Goal: Task Accomplishment & Management: Manage account settings

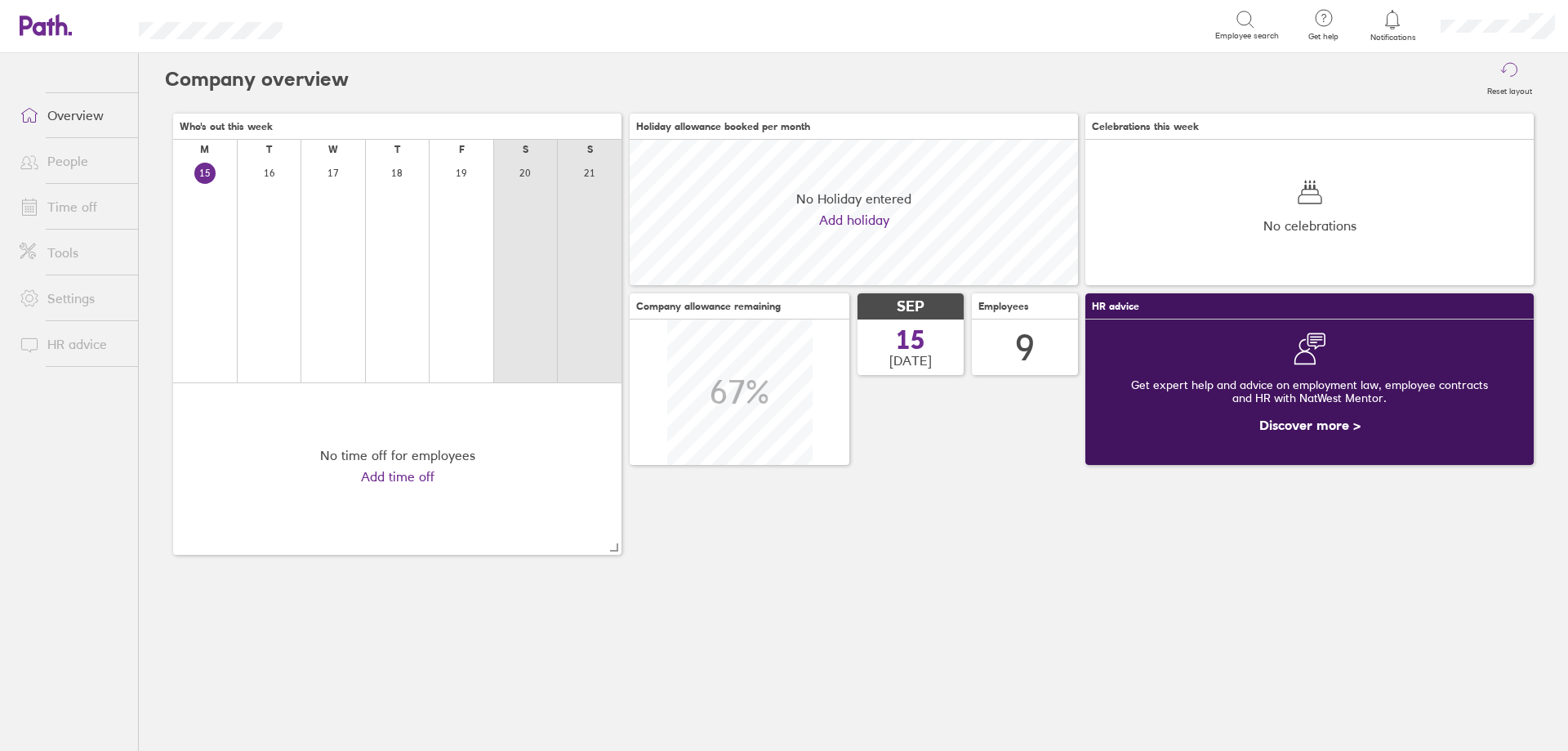
scroll to position [145, 449]
click at [87, 174] on link "People" at bounding box center [73, 160] width 132 height 32
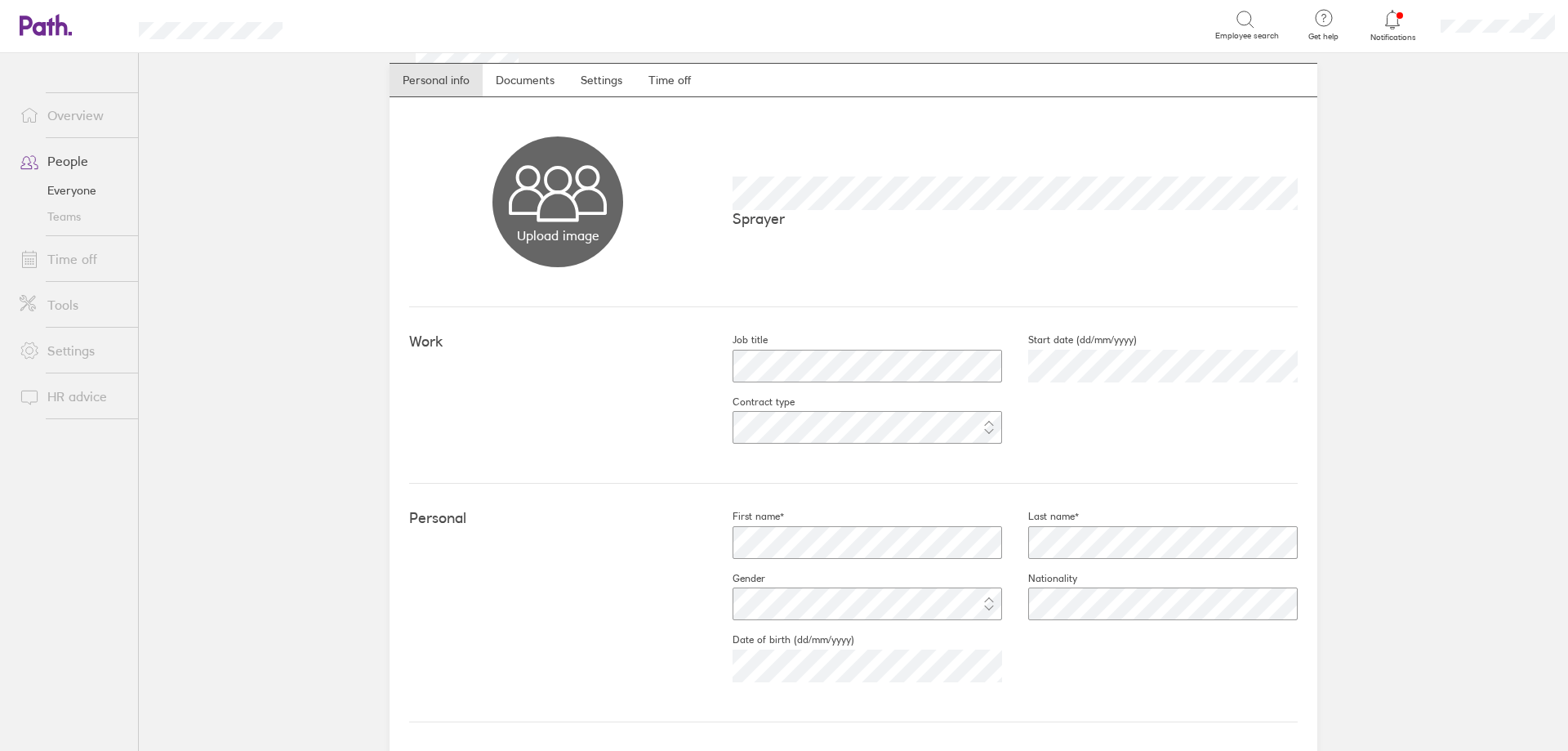
scroll to position [82, 0]
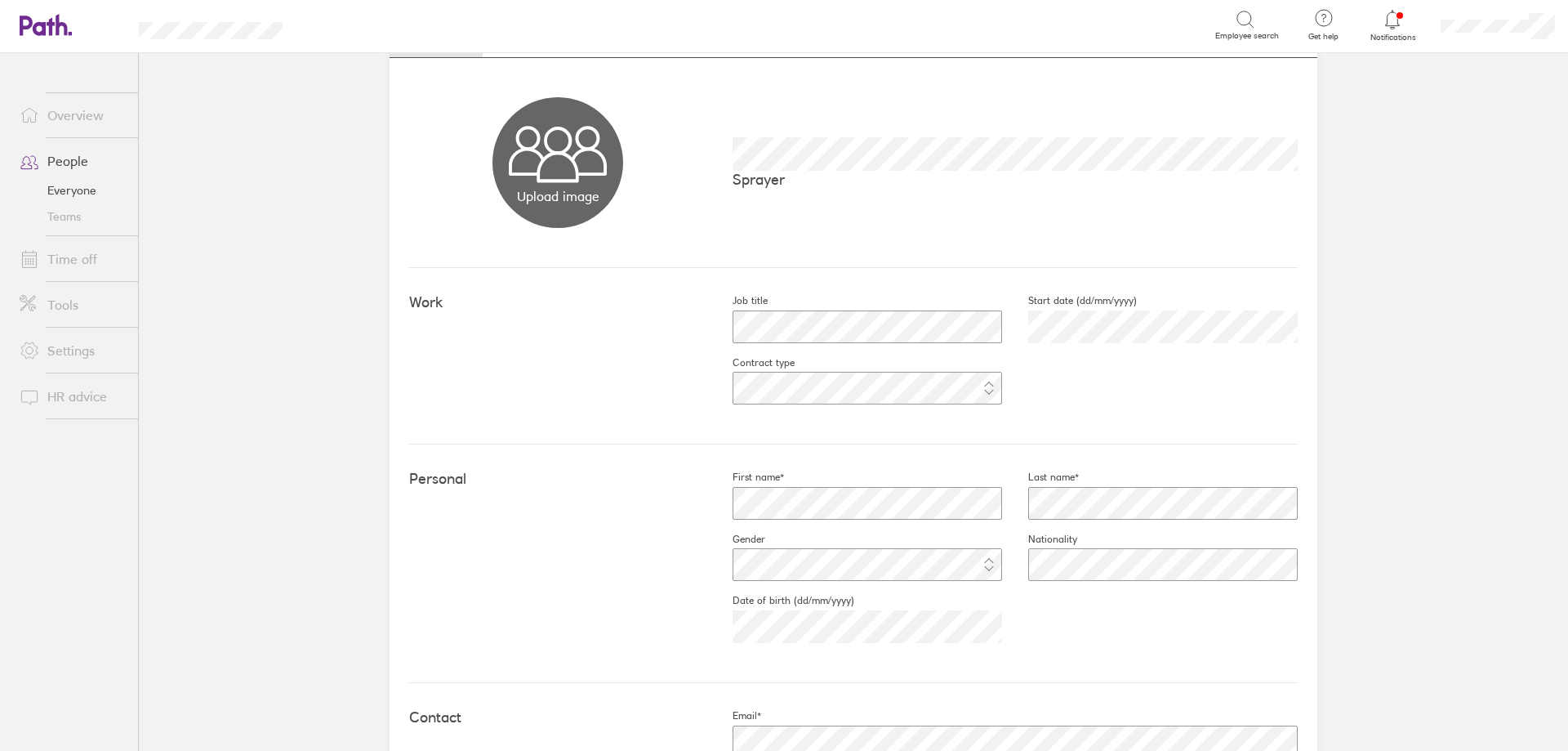
drag, startPoint x: 1131, startPoint y: 250, endPoint x: 1060, endPoint y: 175, distance: 103.3
click at [1130, 247] on div "Upload image Choose files Sprayer" at bounding box center [853, 163] width 889 height 210
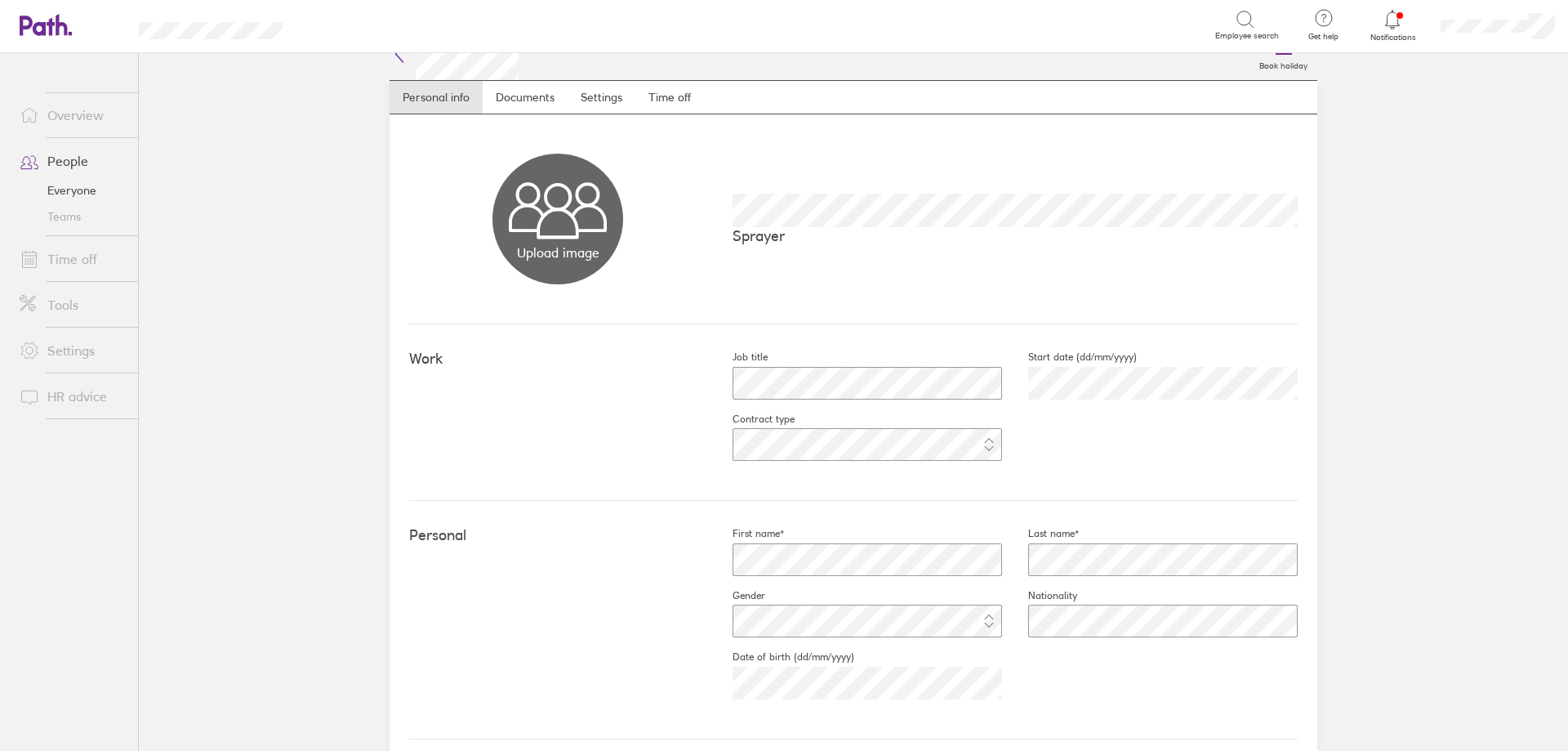
scroll to position [0, 0]
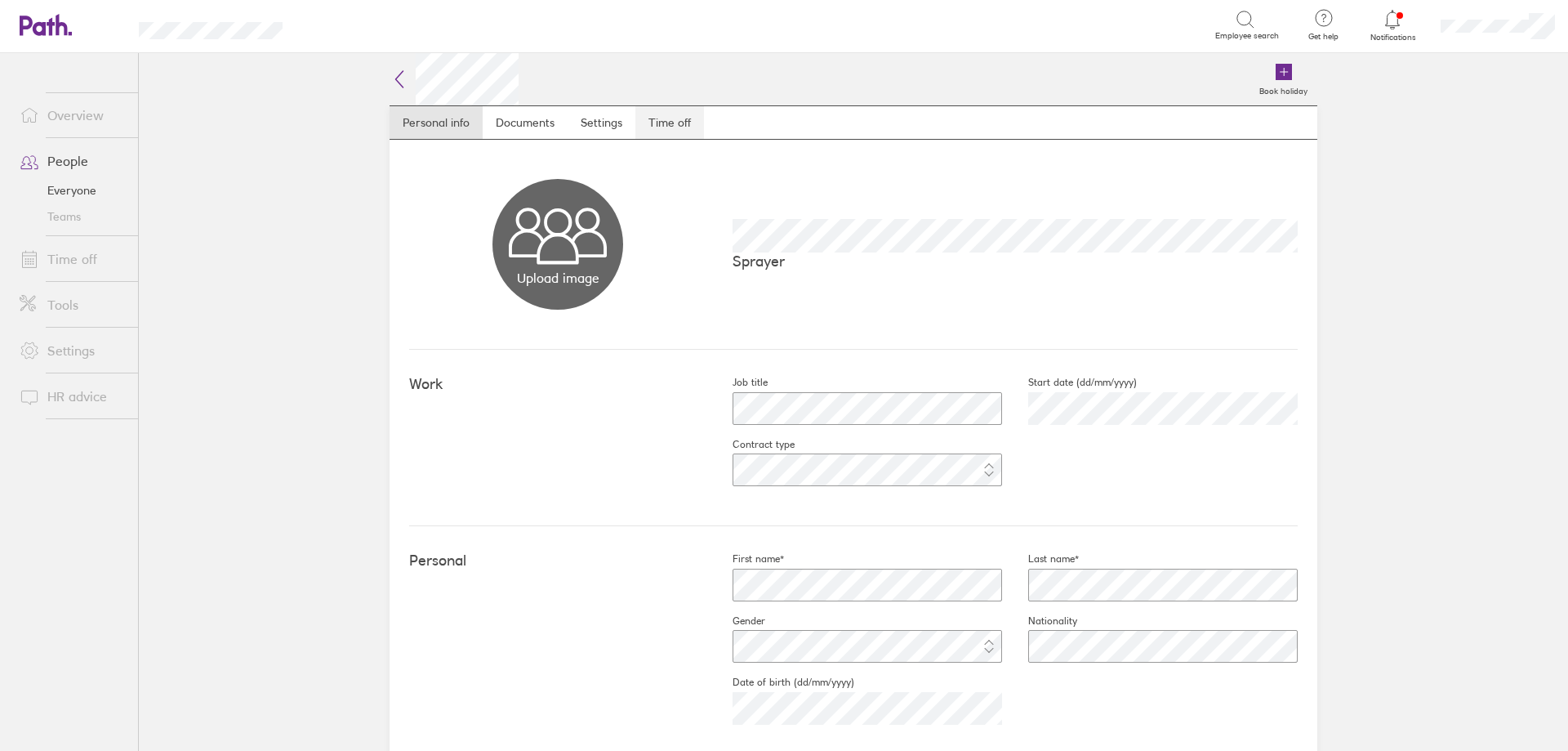
click at [660, 134] on link "Time off" at bounding box center [670, 122] width 69 height 32
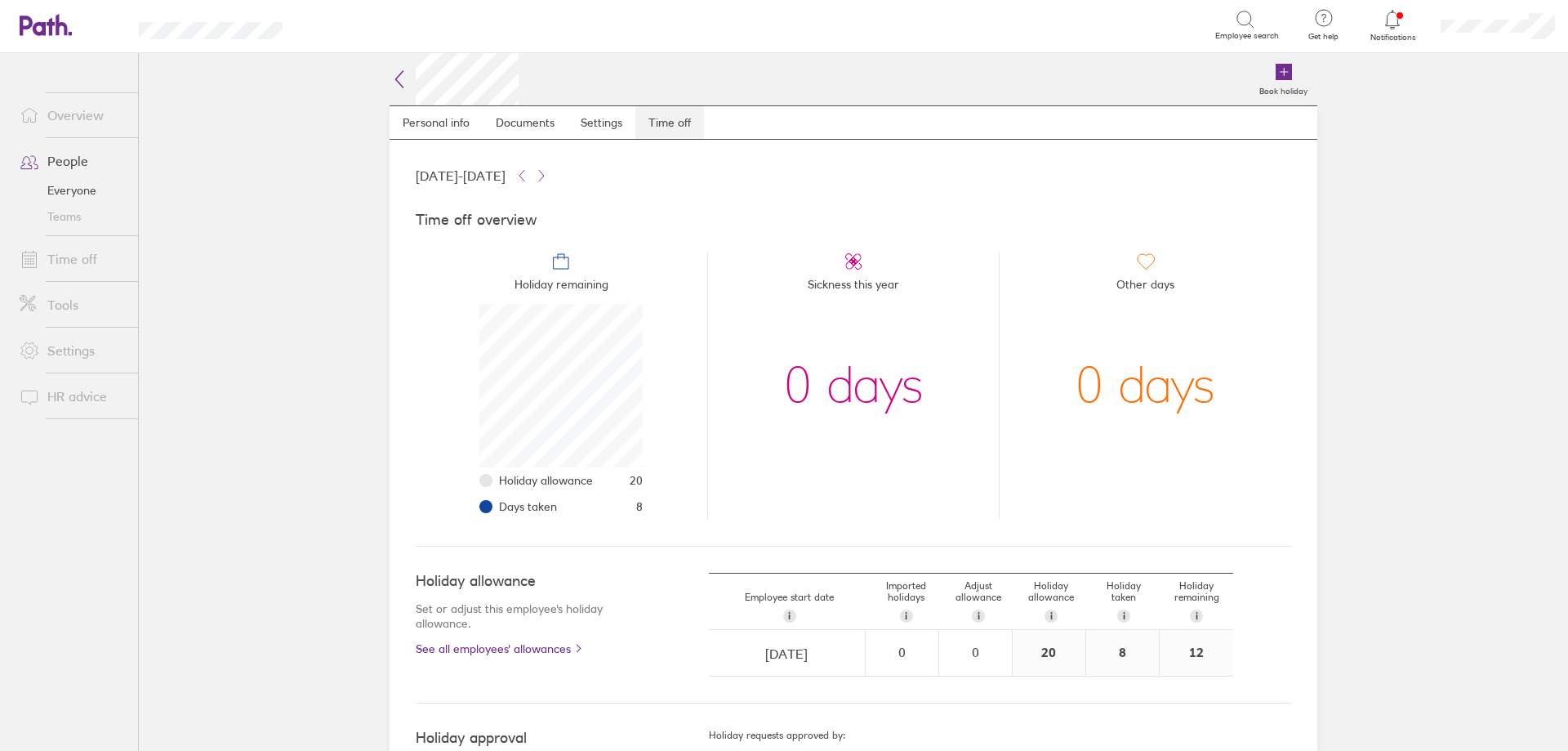
scroll to position [163, 163]
click at [462, 132] on link "Personal info" at bounding box center [436, 122] width 94 height 32
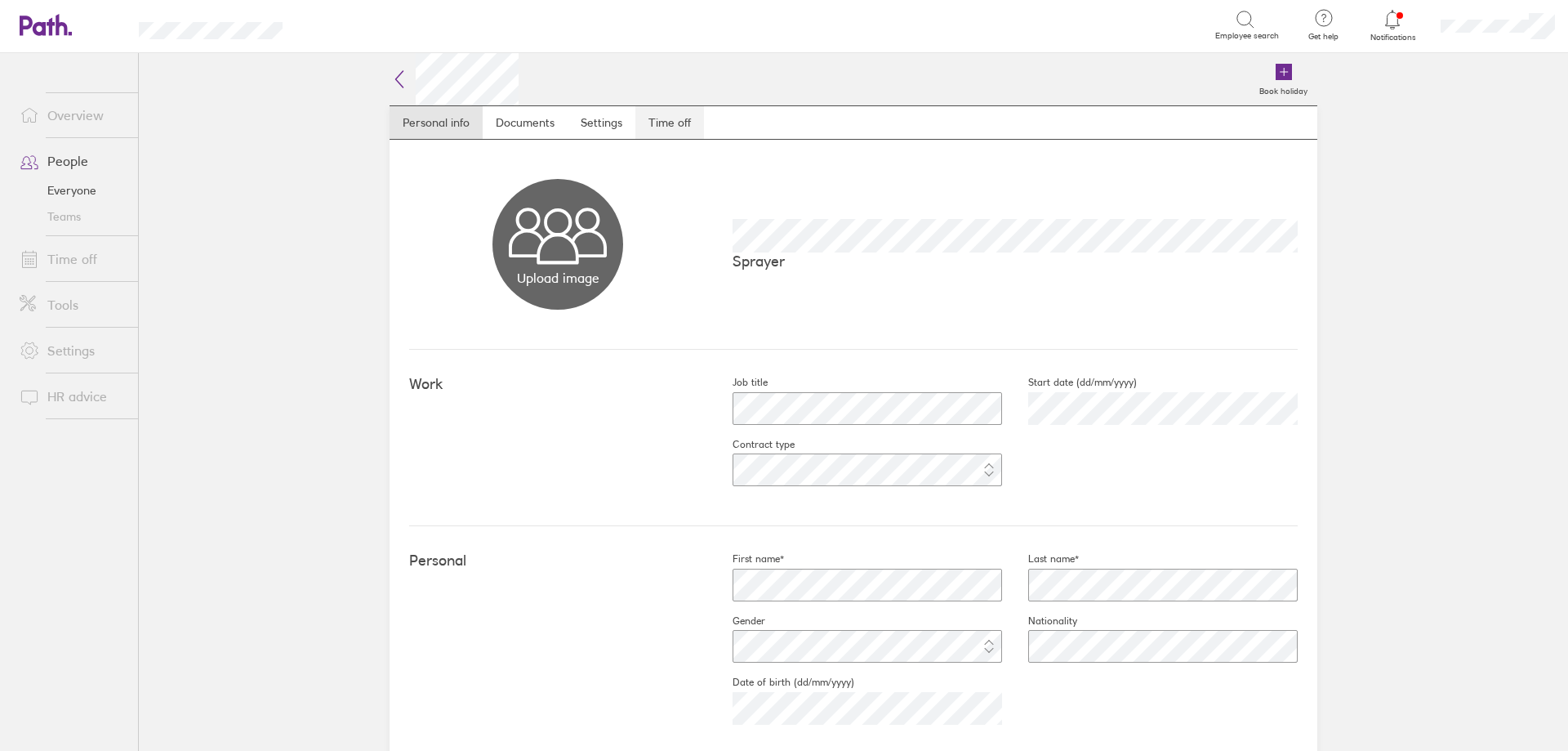
click at [660, 128] on link "Time off" at bounding box center [670, 122] width 69 height 32
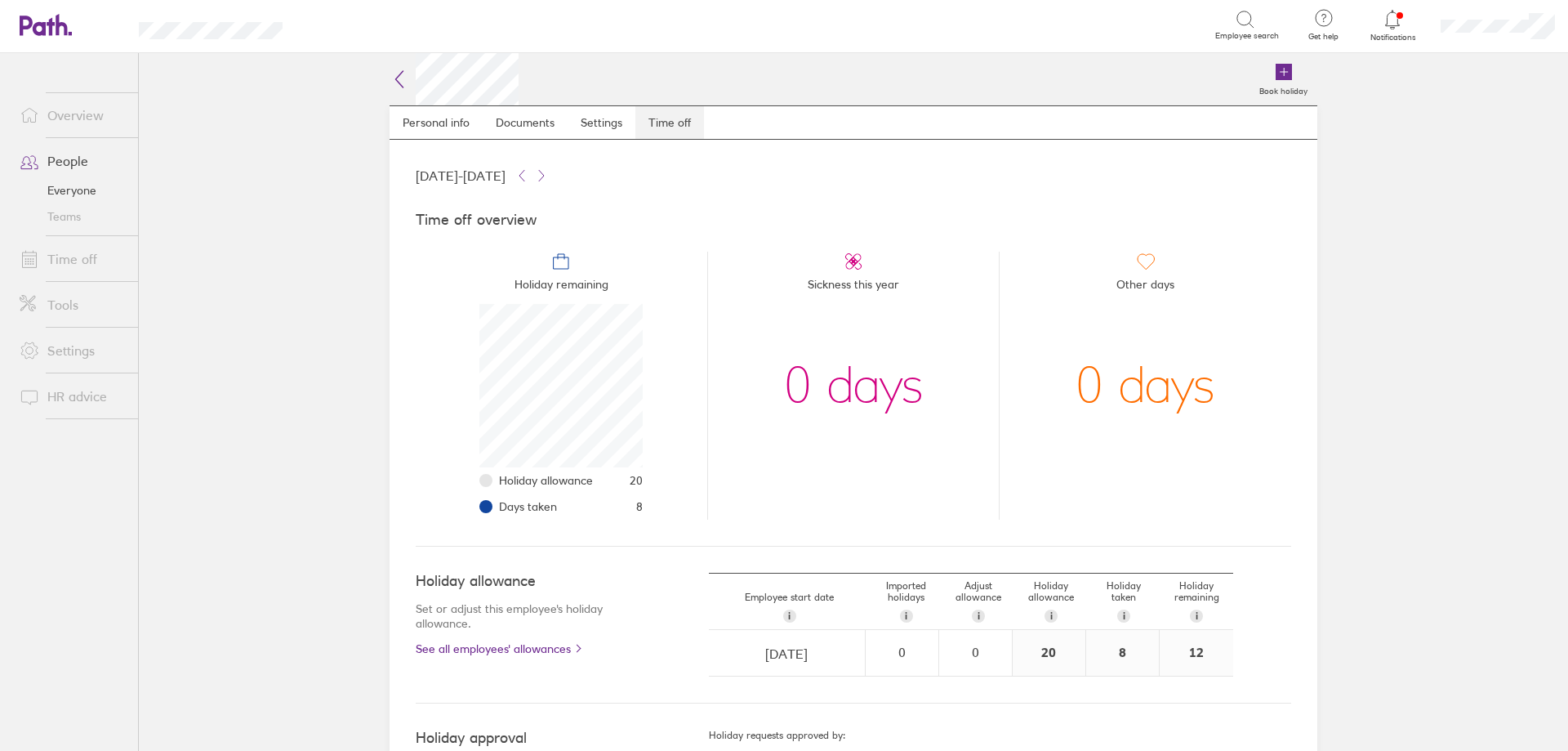
scroll to position [163, 163]
click at [405, 82] on h2 at bounding box center [453, 79] width 129 height 52
click at [403, 82] on icon at bounding box center [399, 79] width 20 height 20
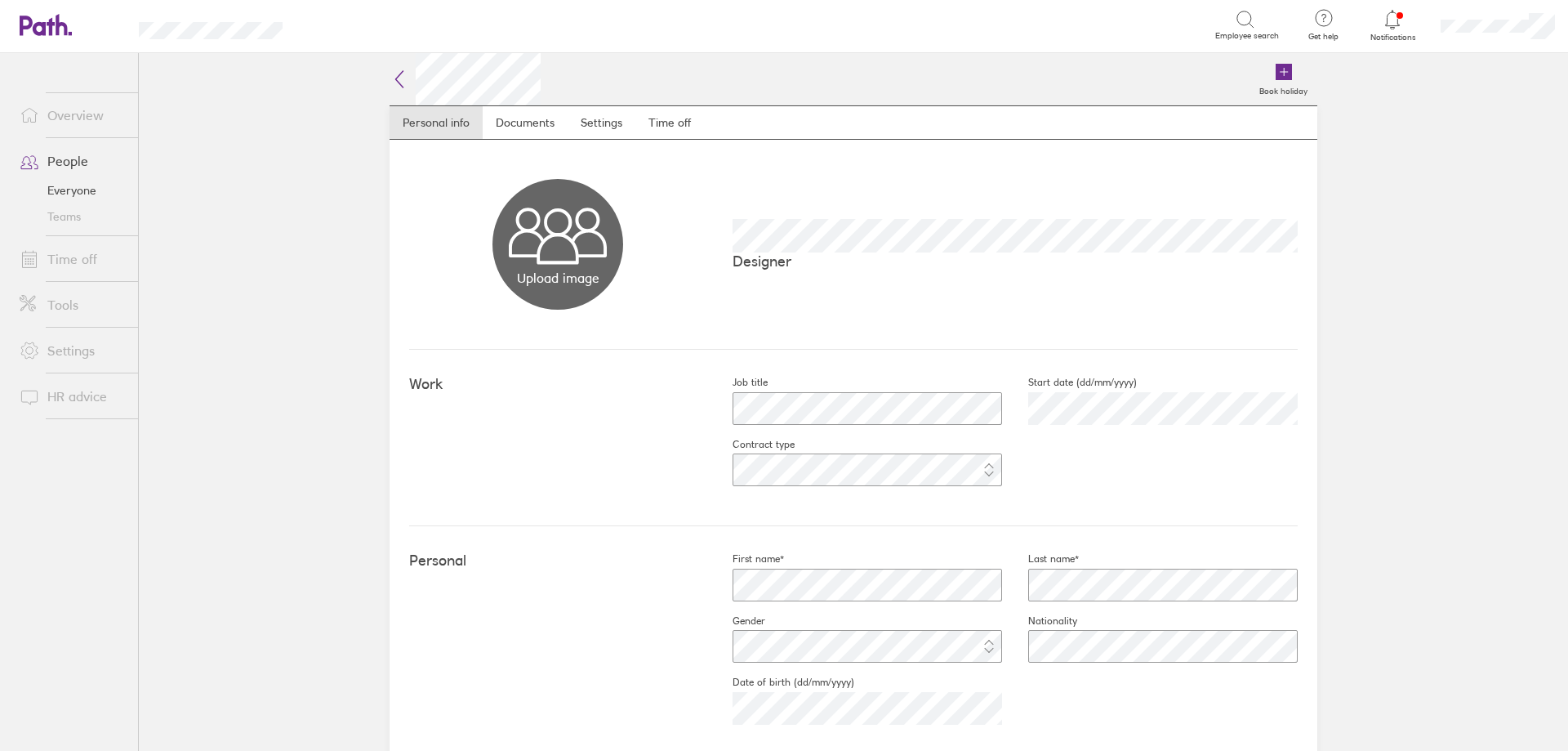
click at [400, 79] on icon at bounding box center [399, 79] width 20 height 20
click at [671, 124] on link "Time off" at bounding box center [670, 122] width 69 height 32
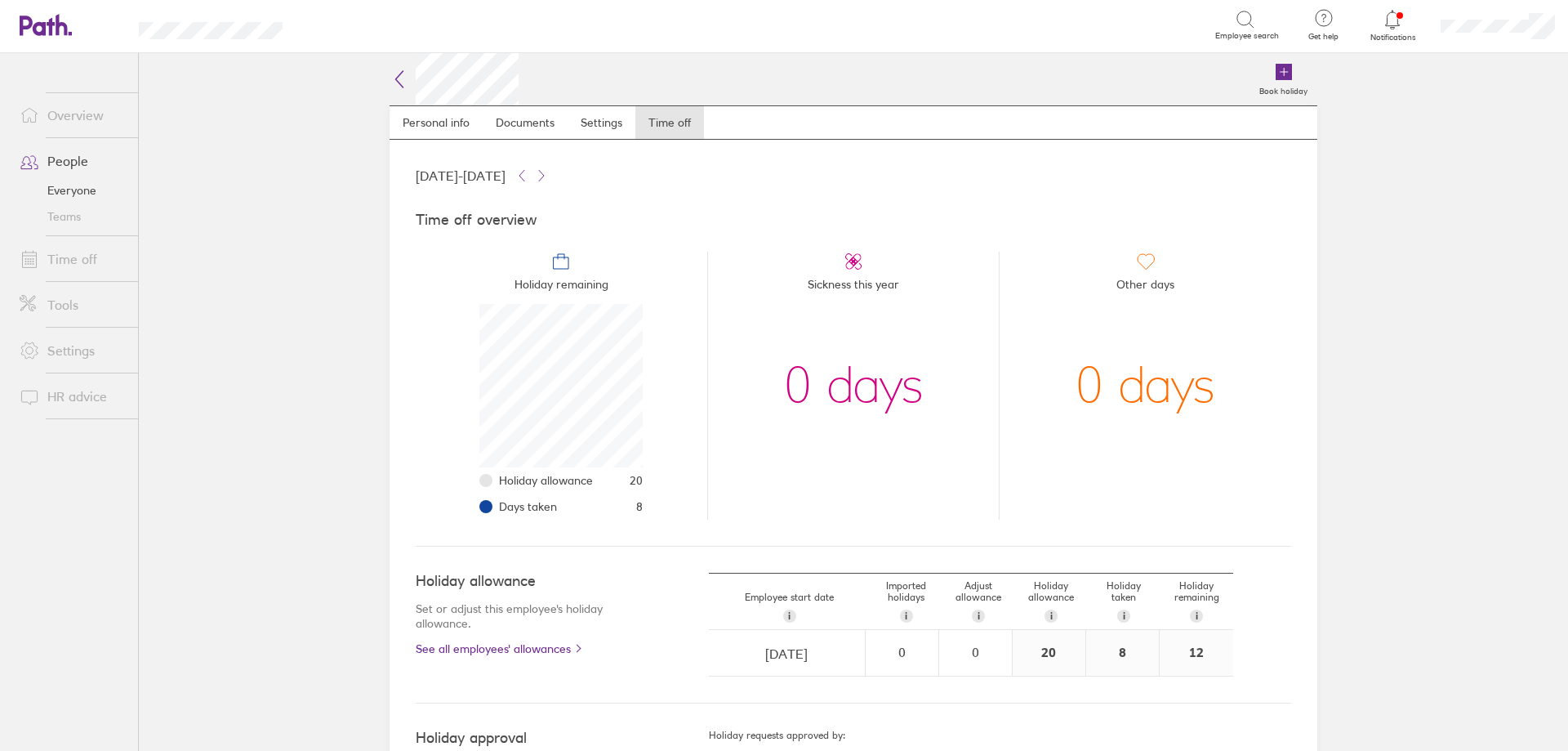
click at [71, 257] on link "Time off" at bounding box center [73, 259] width 132 height 32
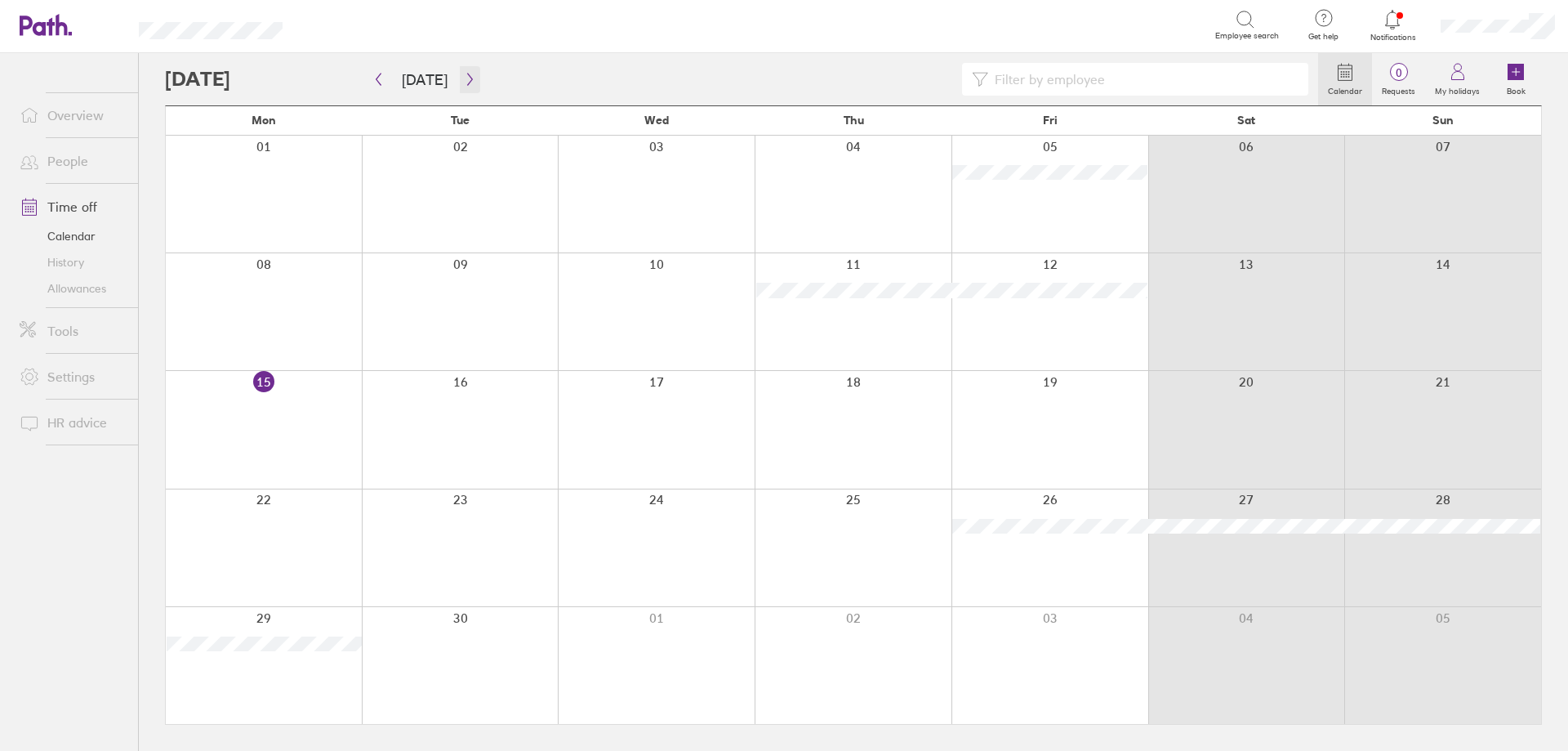
click at [469, 83] on icon "button" at bounding box center [470, 79] width 12 height 13
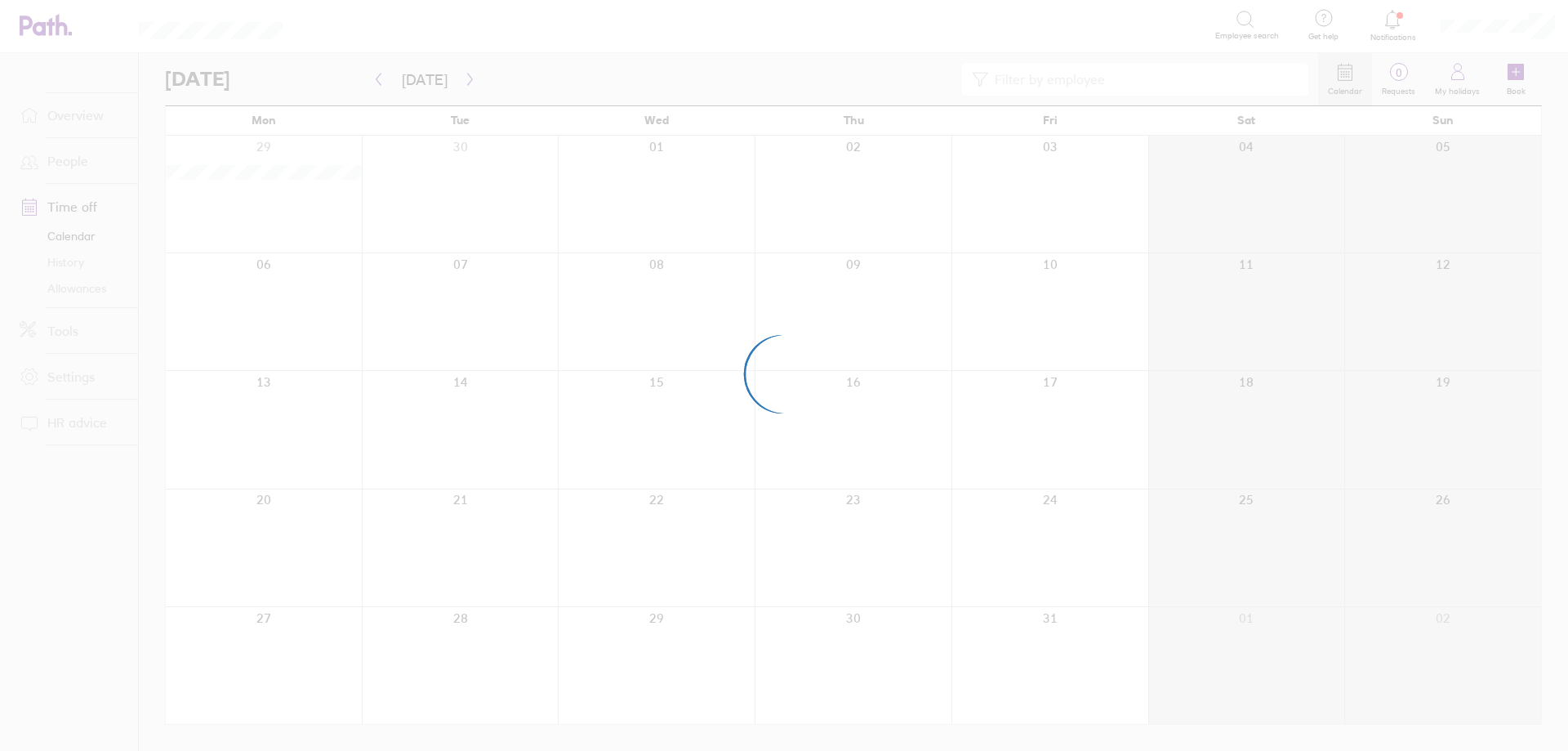
click at [469, 83] on div at bounding box center [784, 375] width 1568 height 751
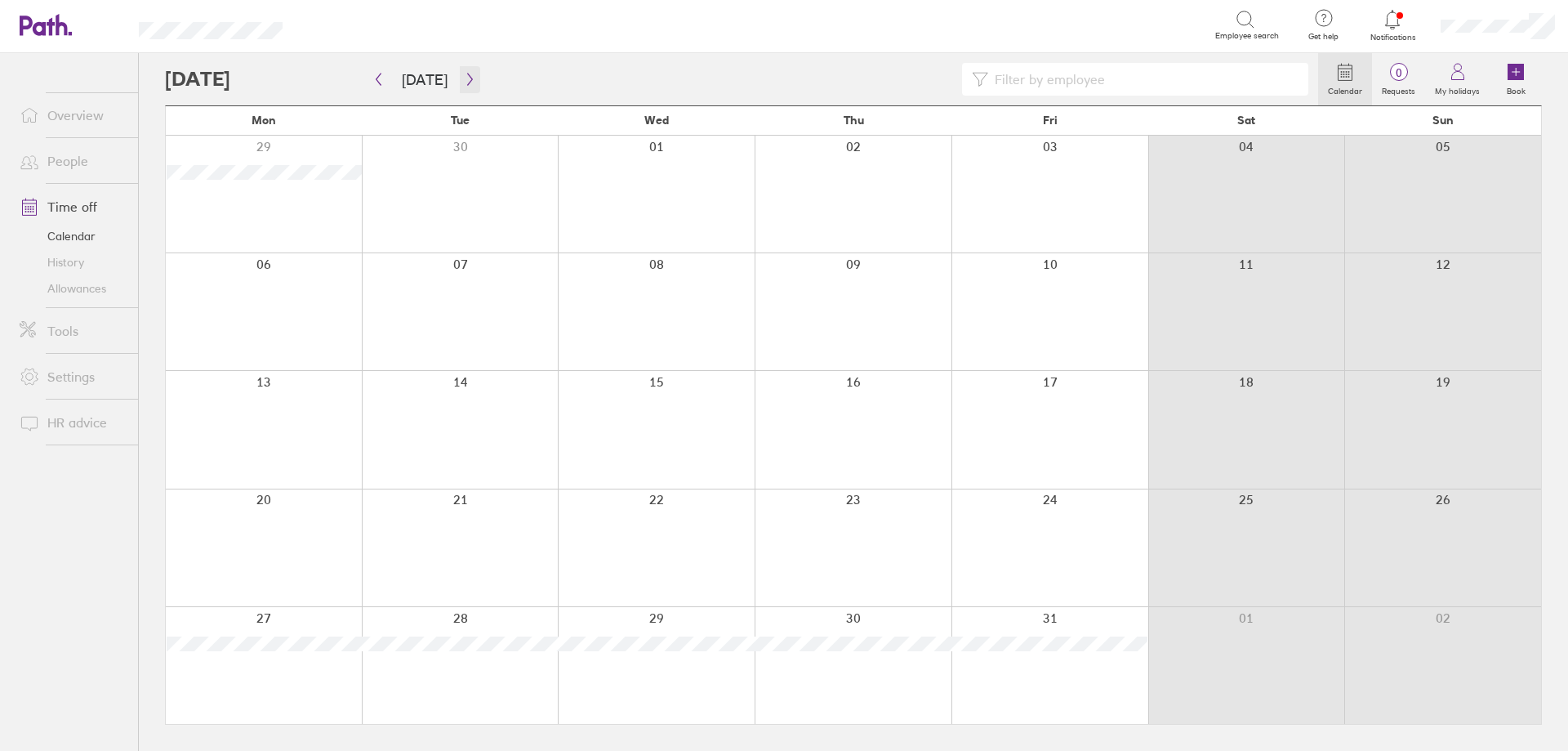
click at [464, 82] on icon "button" at bounding box center [470, 79] width 12 height 13
click at [464, 78] on icon "button" at bounding box center [470, 79] width 12 height 13
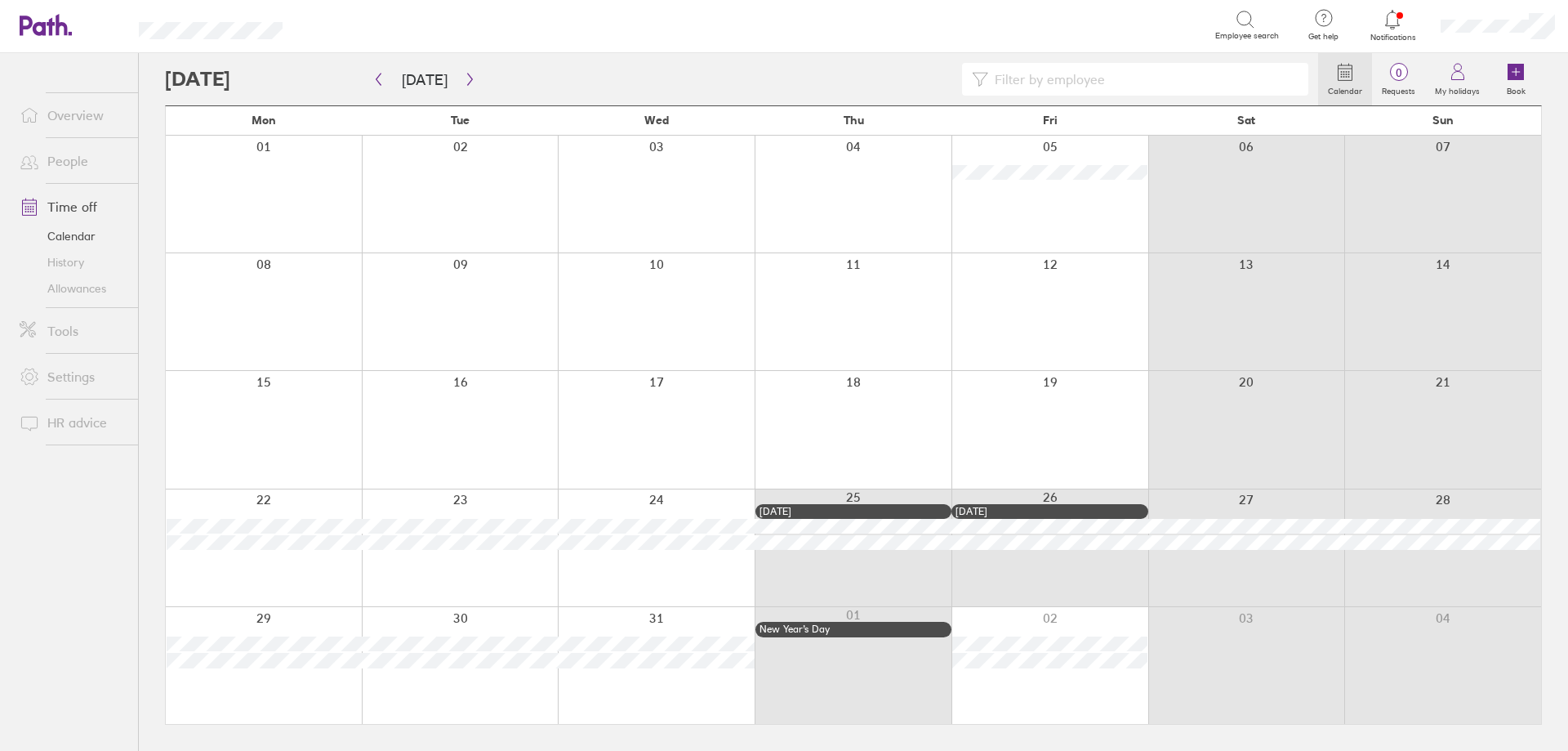
click at [82, 173] on link "People" at bounding box center [73, 160] width 132 height 32
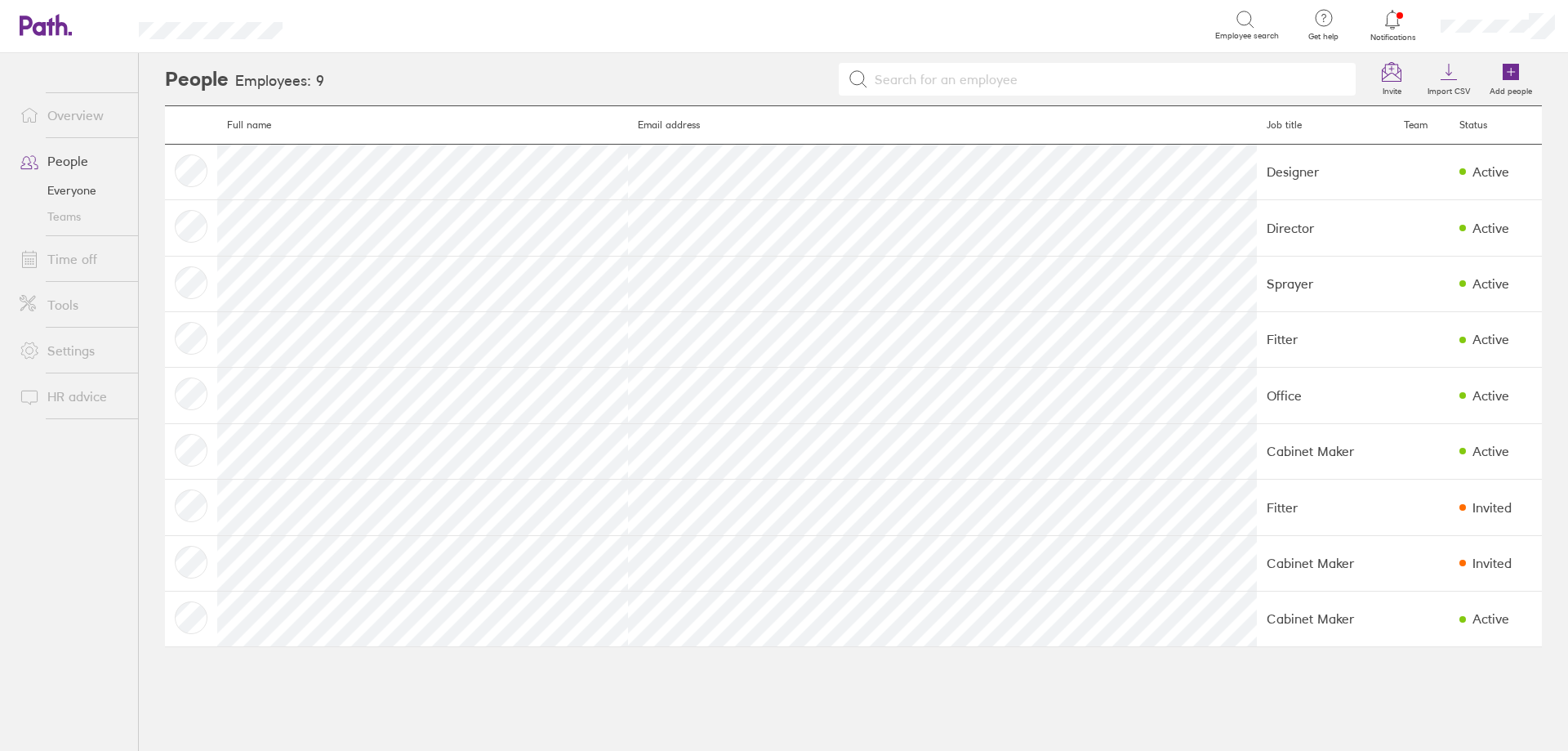
click at [87, 267] on link "Time off" at bounding box center [73, 259] width 132 height 32
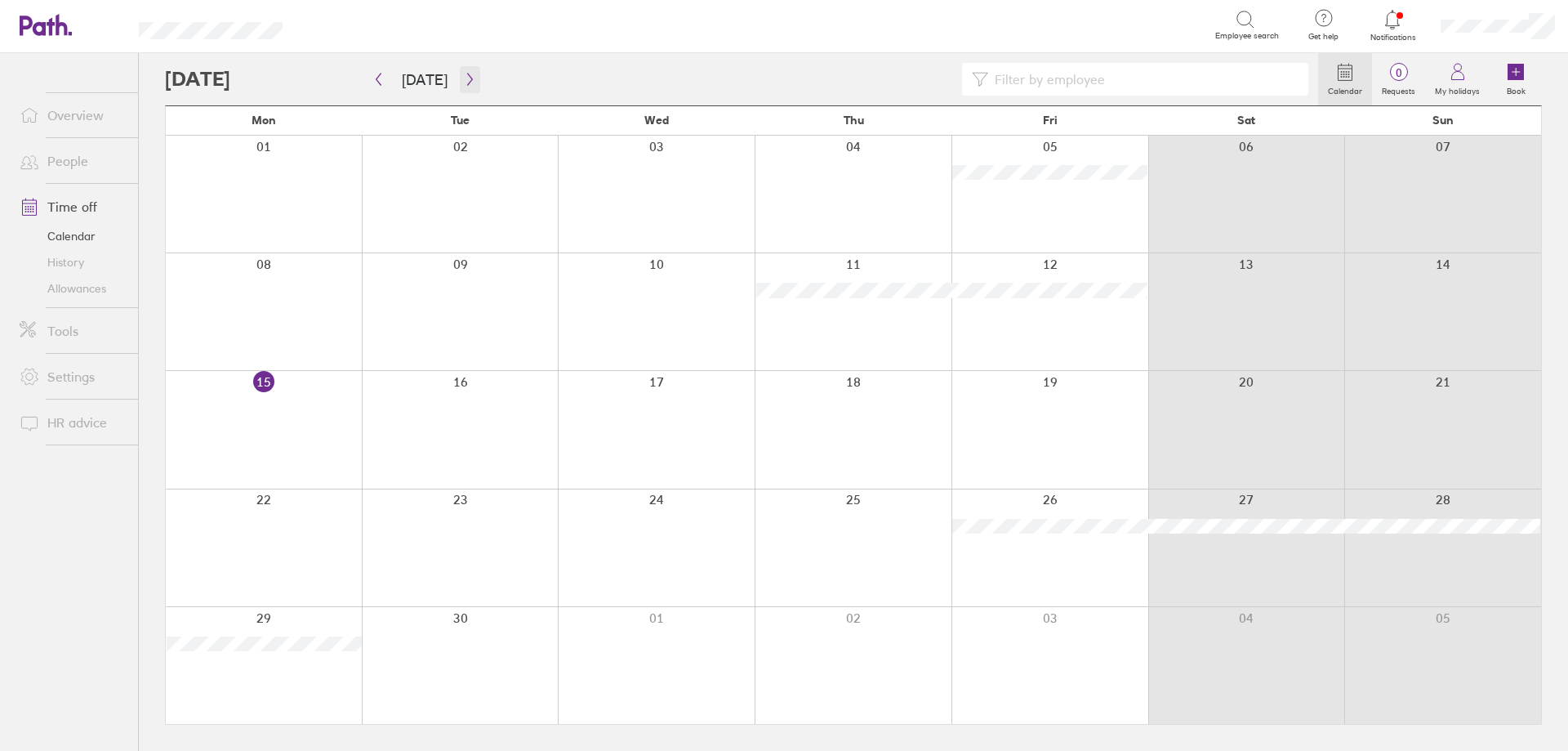
click at [468, 80] on icon "button" at bounding box center [470, 79] width 5 height 12
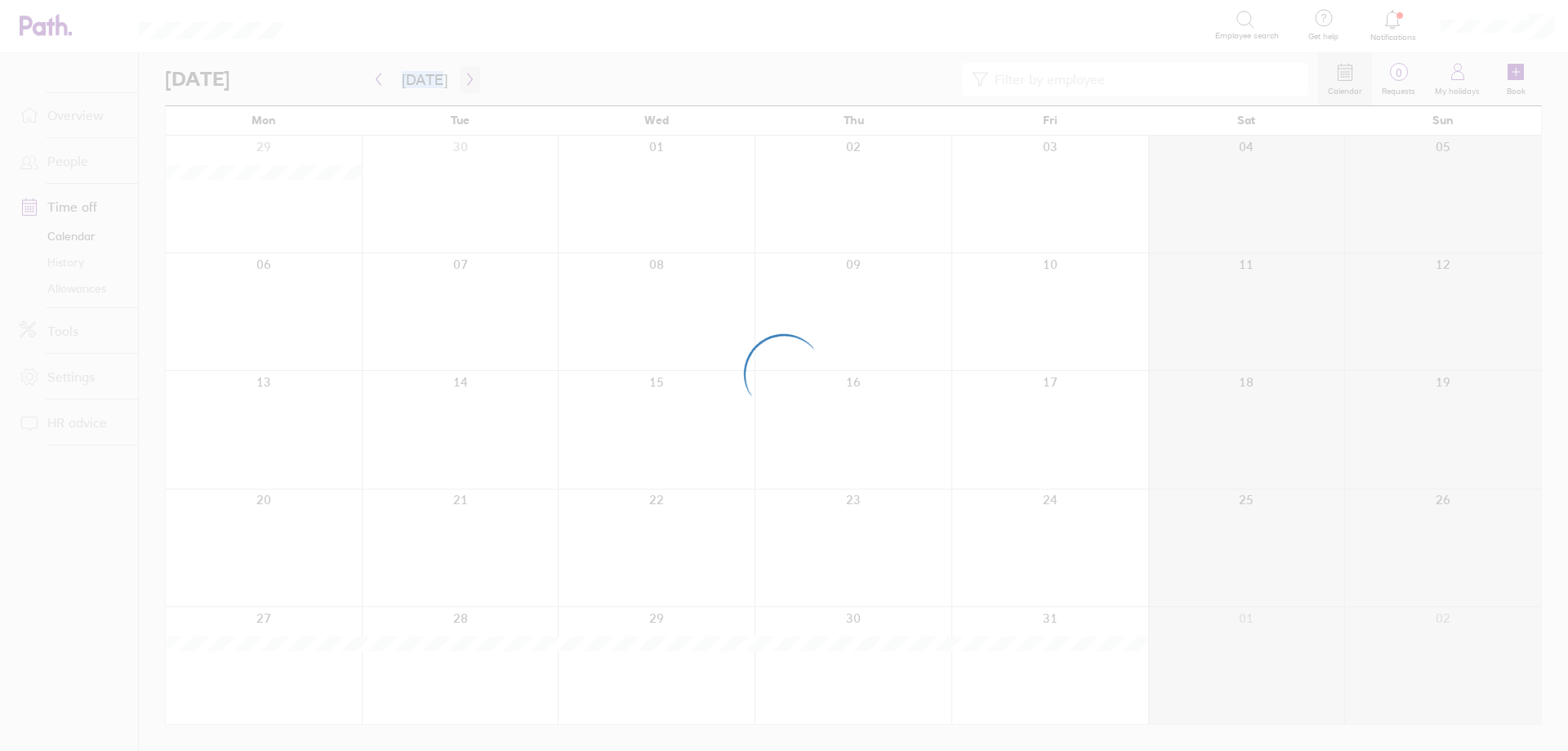
click at [467, 80] on div at bounding box center [784, 375] width 1568 height 751
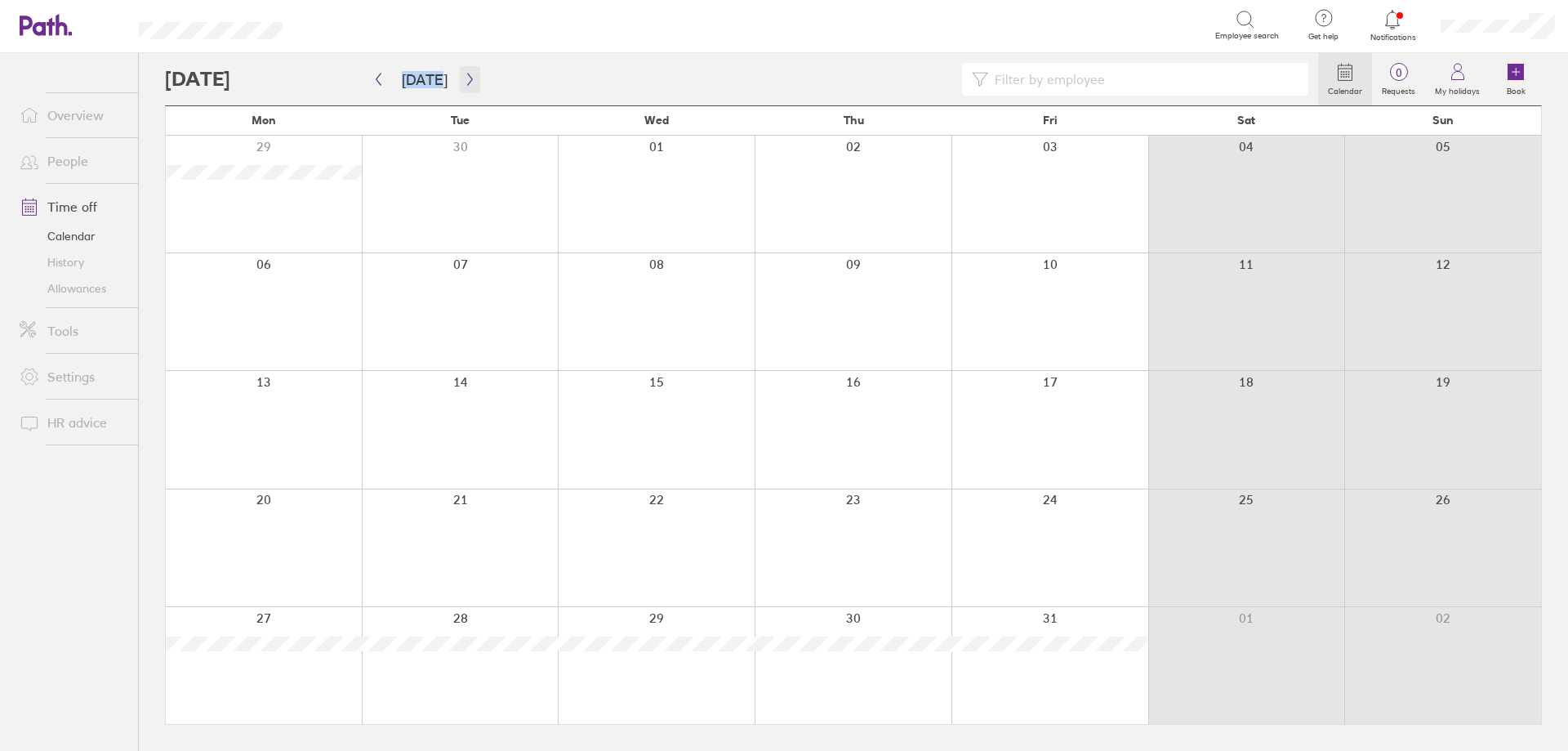
click at [468, 80] on icon "button" at bounding box center [470, 79] width 5 height 12
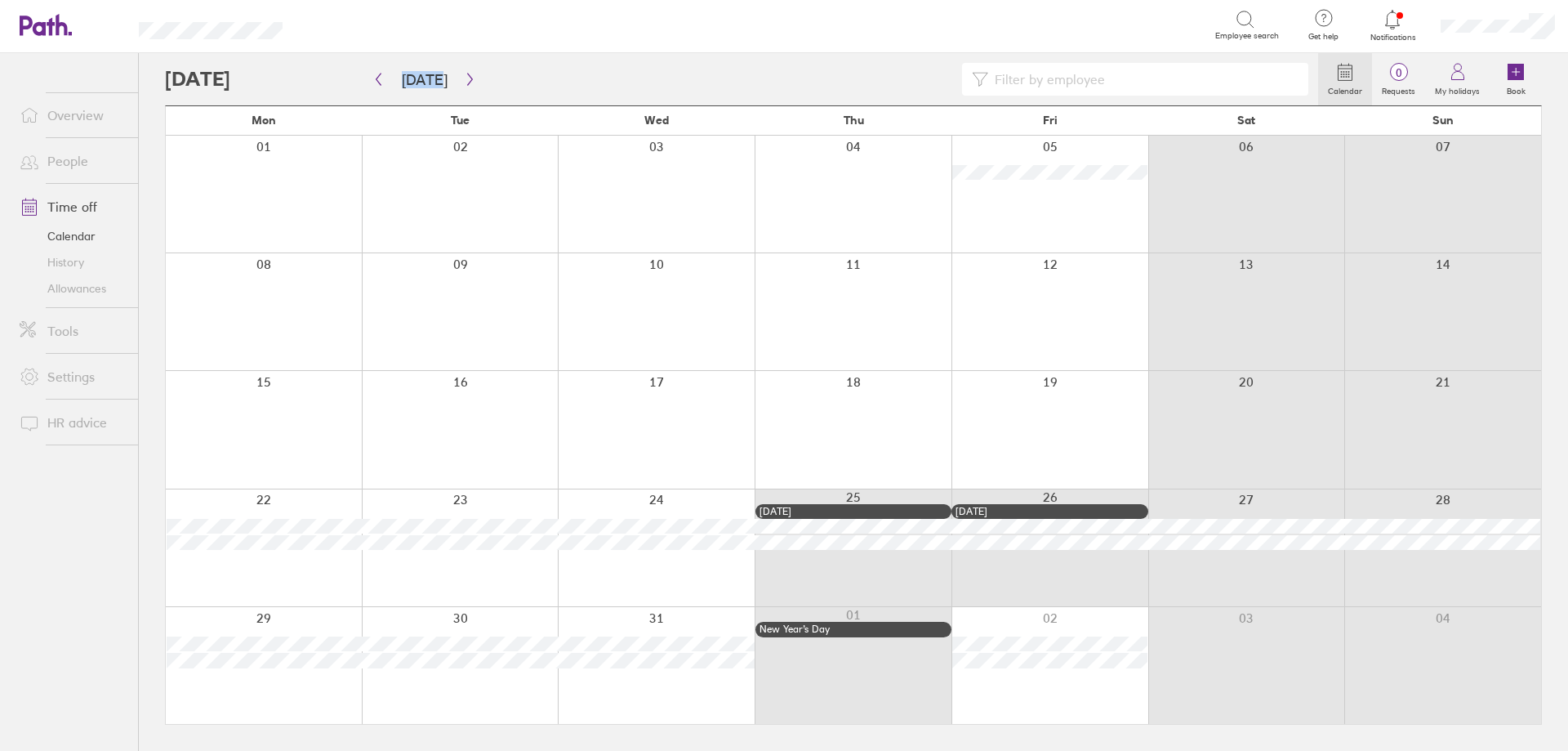
click at [1039, 317] on div at bounding box center [1050, 311] width 197 height 116
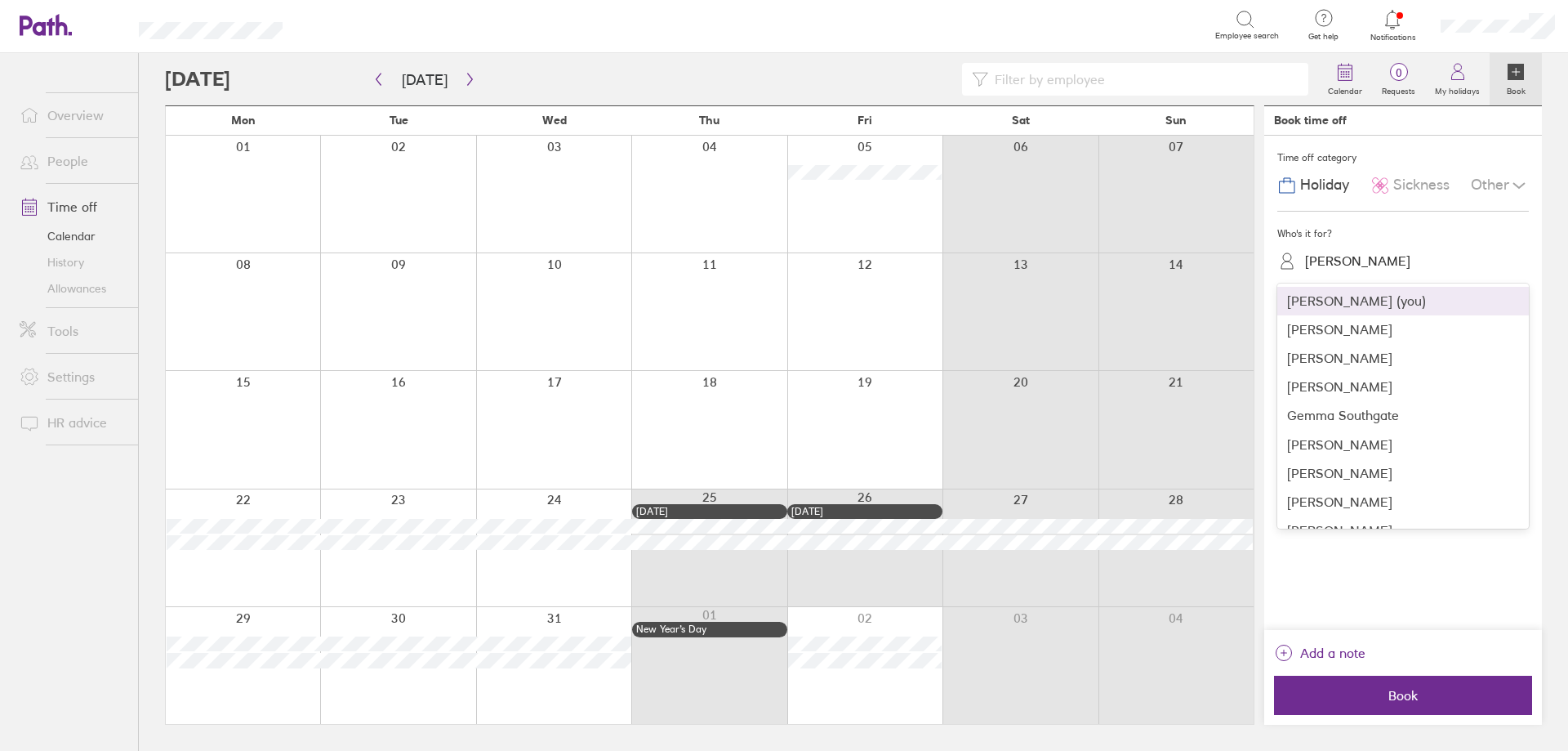
click at [1367, 269] on div "[PERSON_NAME]" at bounding box center [1358, 261] width 105 height 15
click at [1334, 365] on div "[PERSON_NAME]" at bounding box center [1404, 358] width 252 height 29
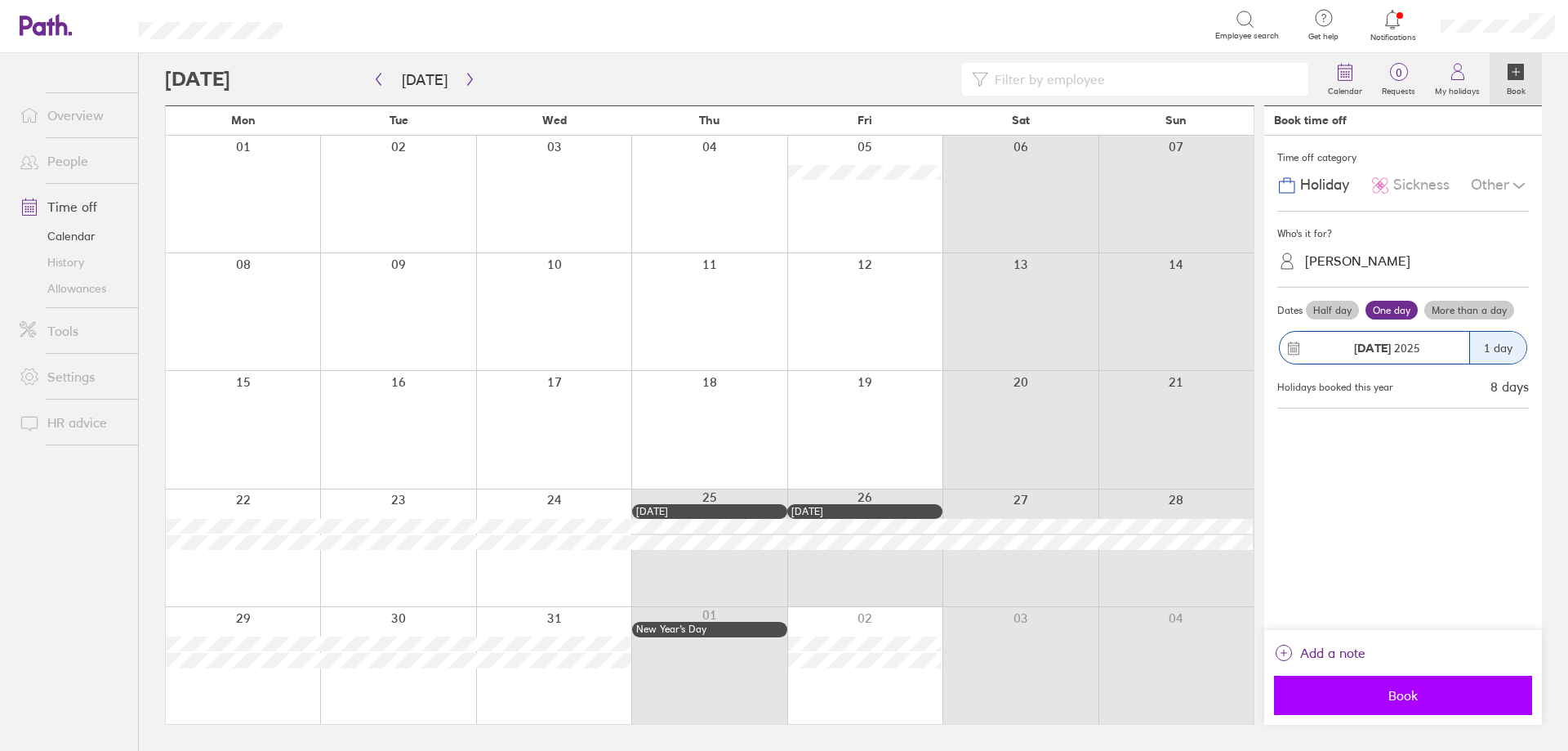
click at [1392, 699] on span "Book" at bounding box center [1403, 695] width 235 height 14
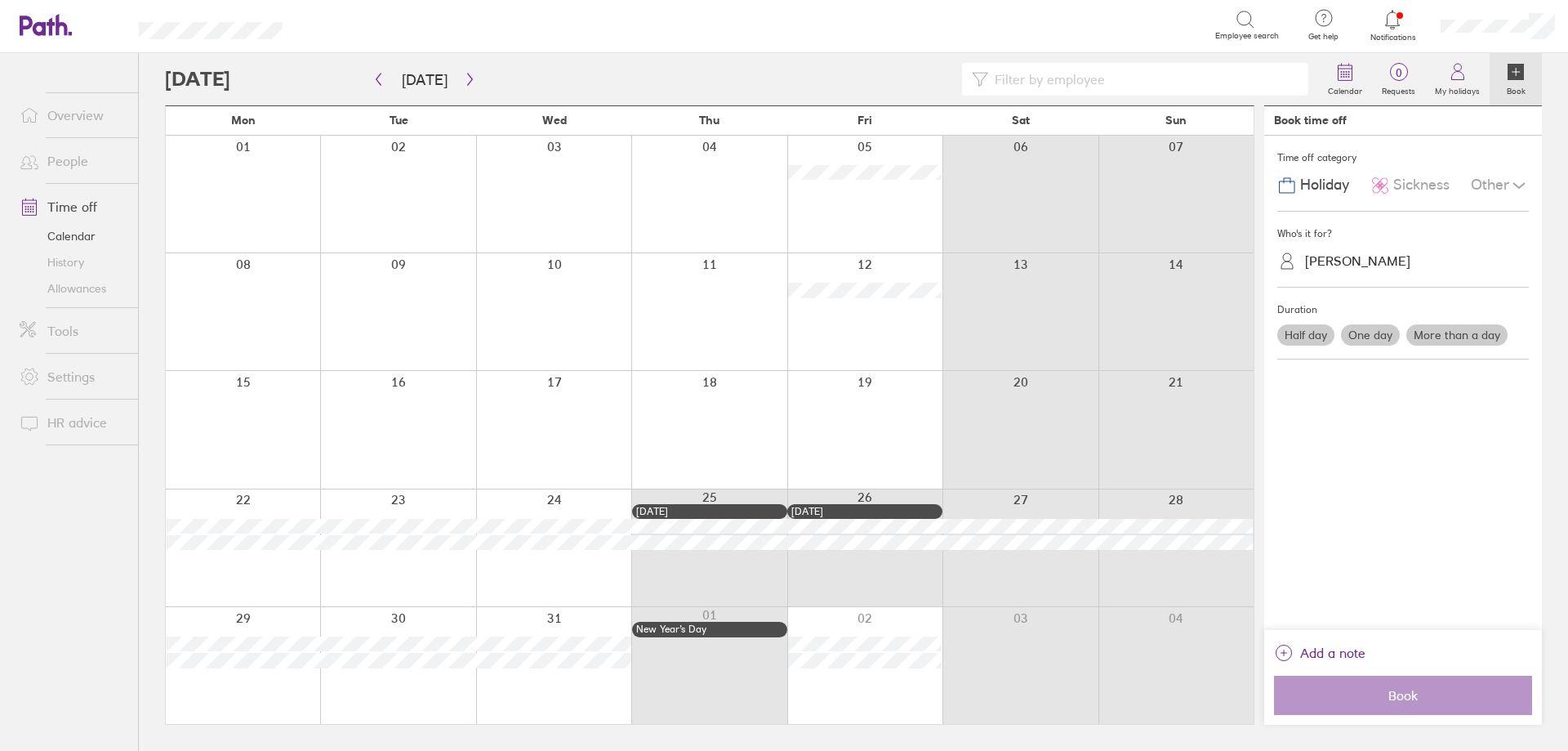
click at [34, 161] on icon at bounding box center [30, 160] width 20 height 20
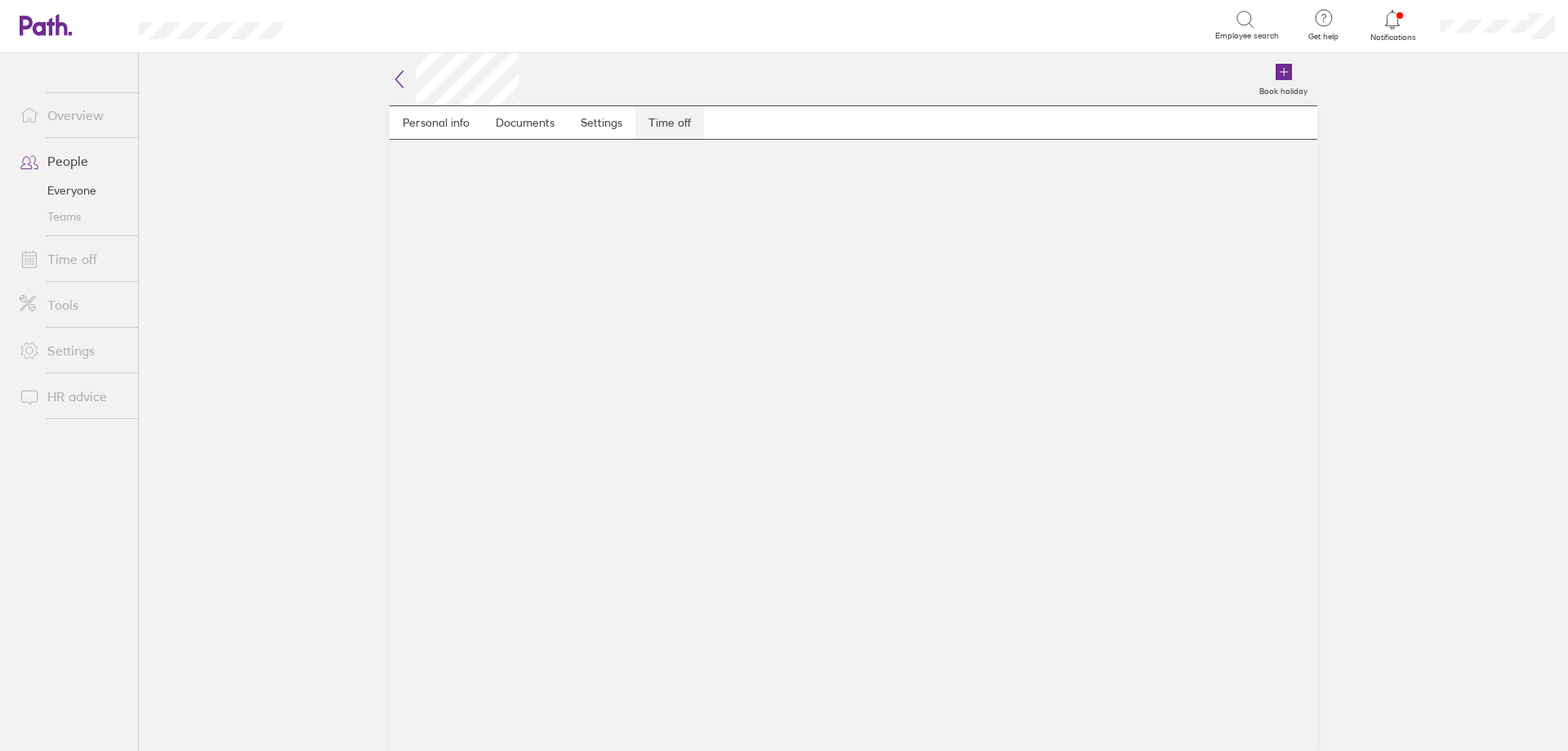
click at [652, 132] on link "Time off" at bounding box center [670, 122] width 69 height 32
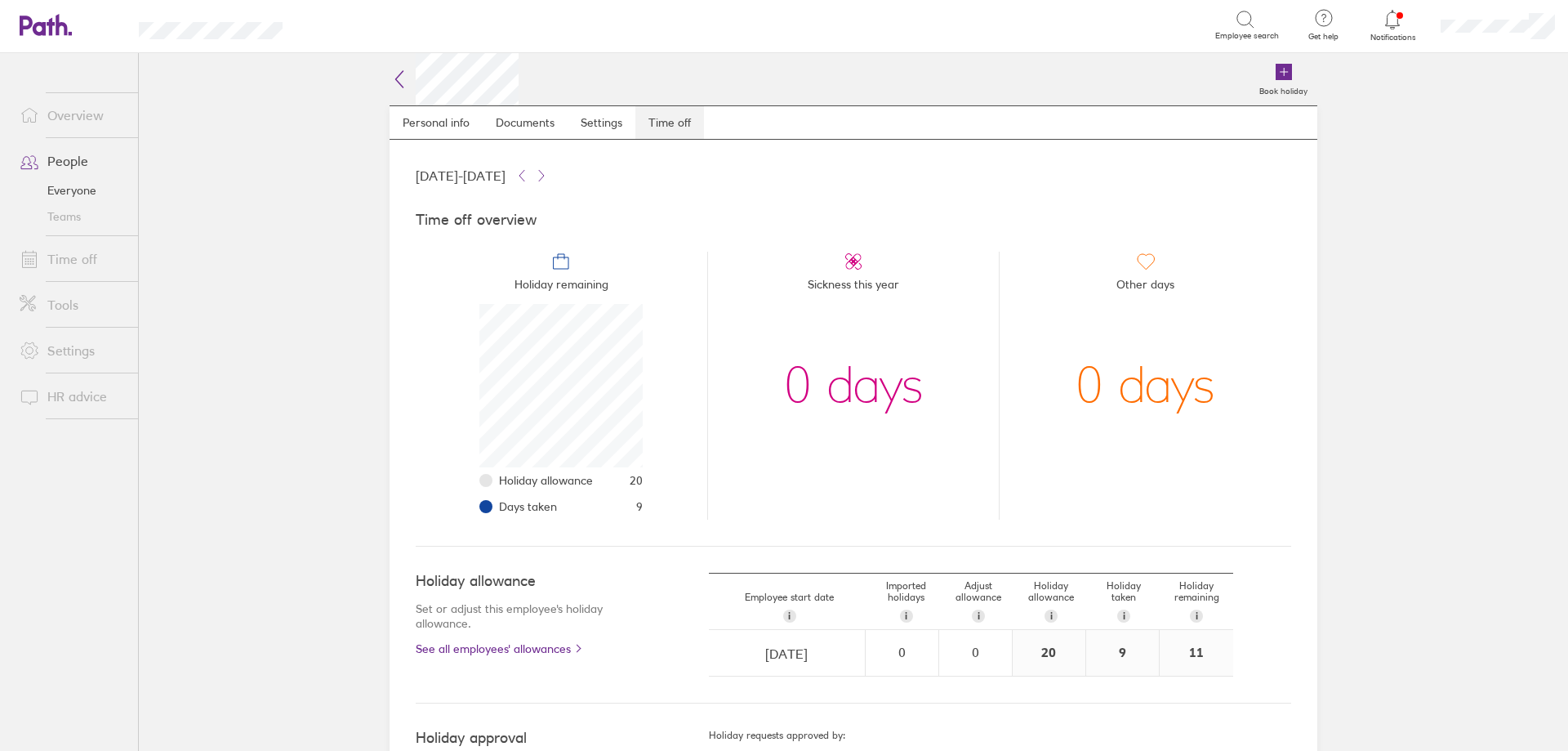
scroll to position [163, 163]
click at [399, 86] on icon at bounding box center [399, 79] width 20 height 20
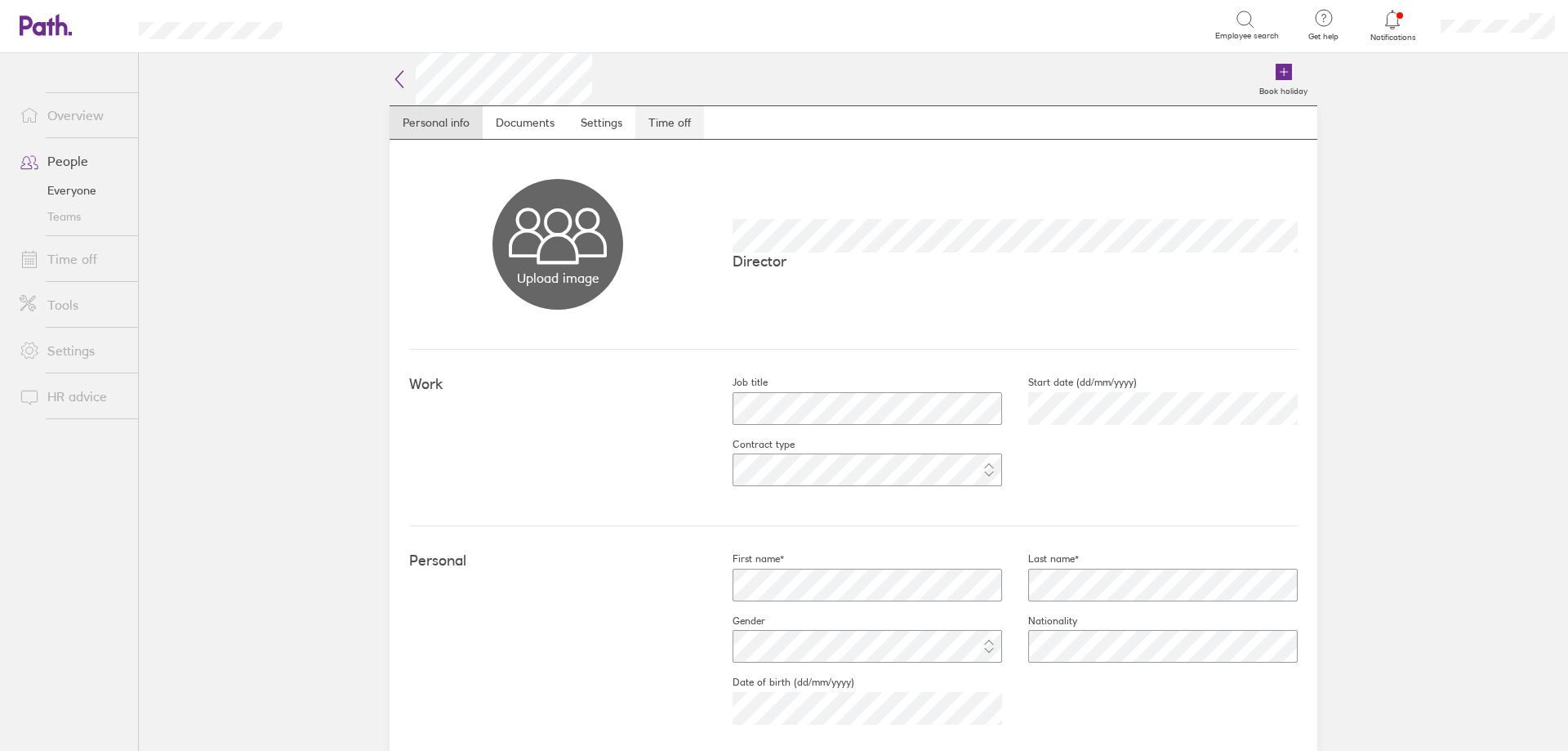
click at [682, 128] on link "Time off" at bounding box center [670, 122] width 69 height 32
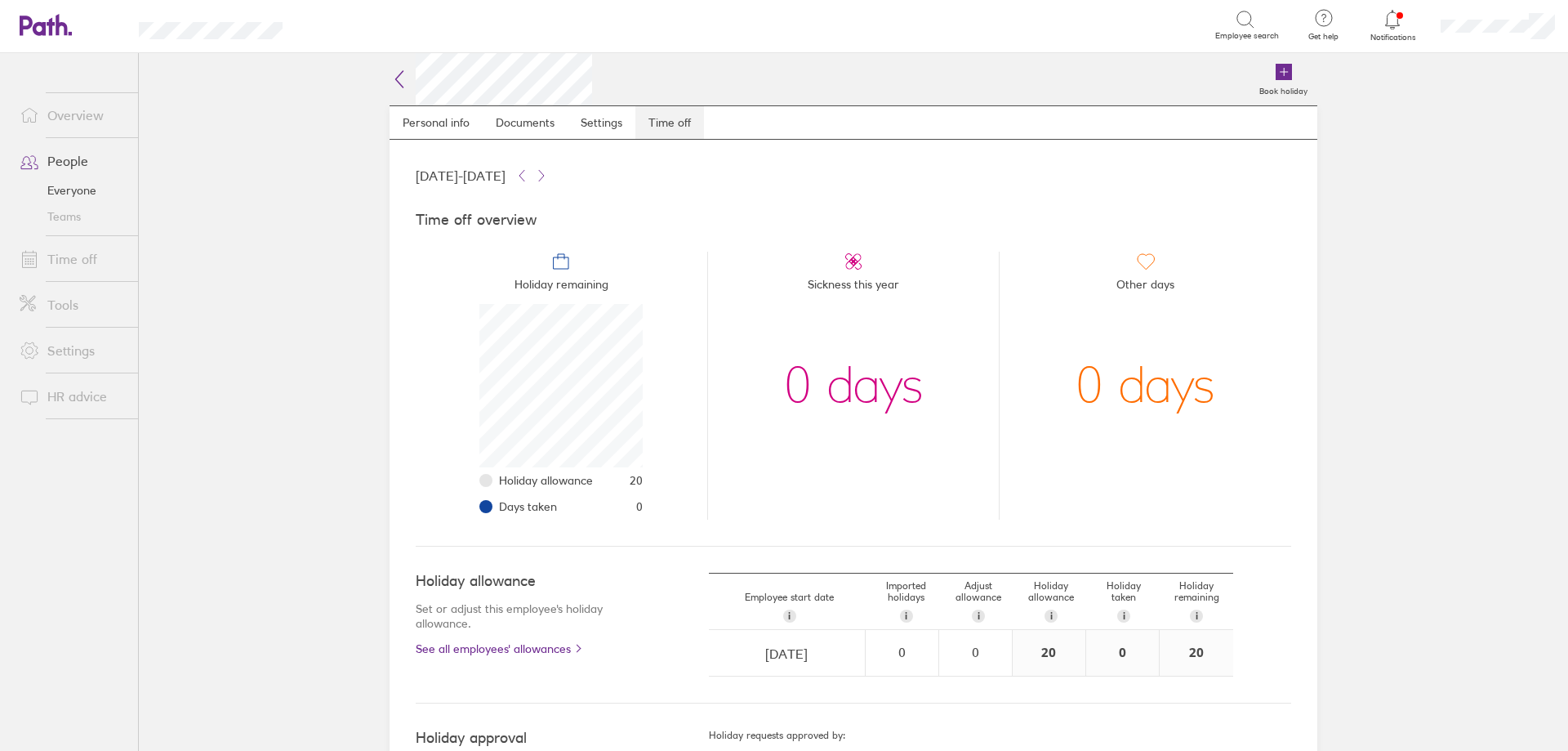
scroll to position [163, 163]
click at [404, 77] on h2 at bounding box center [491, 79] width 202 height 52
click at [401, 76] on icon at bounding box center [399, 79] width 20 height 20
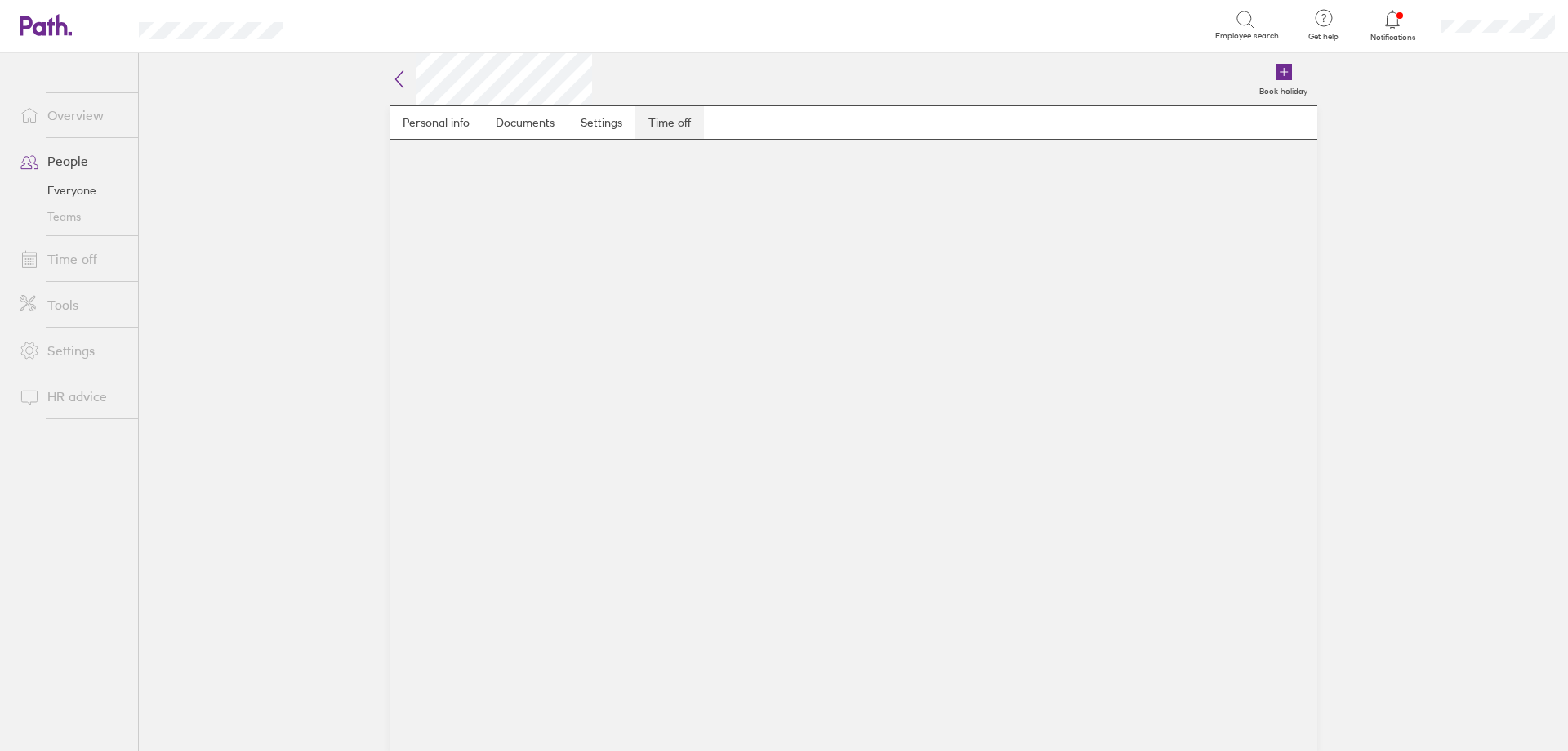
click at [683, 132] on link "Time off" at bounding box center [670, 122] width 69 height 32
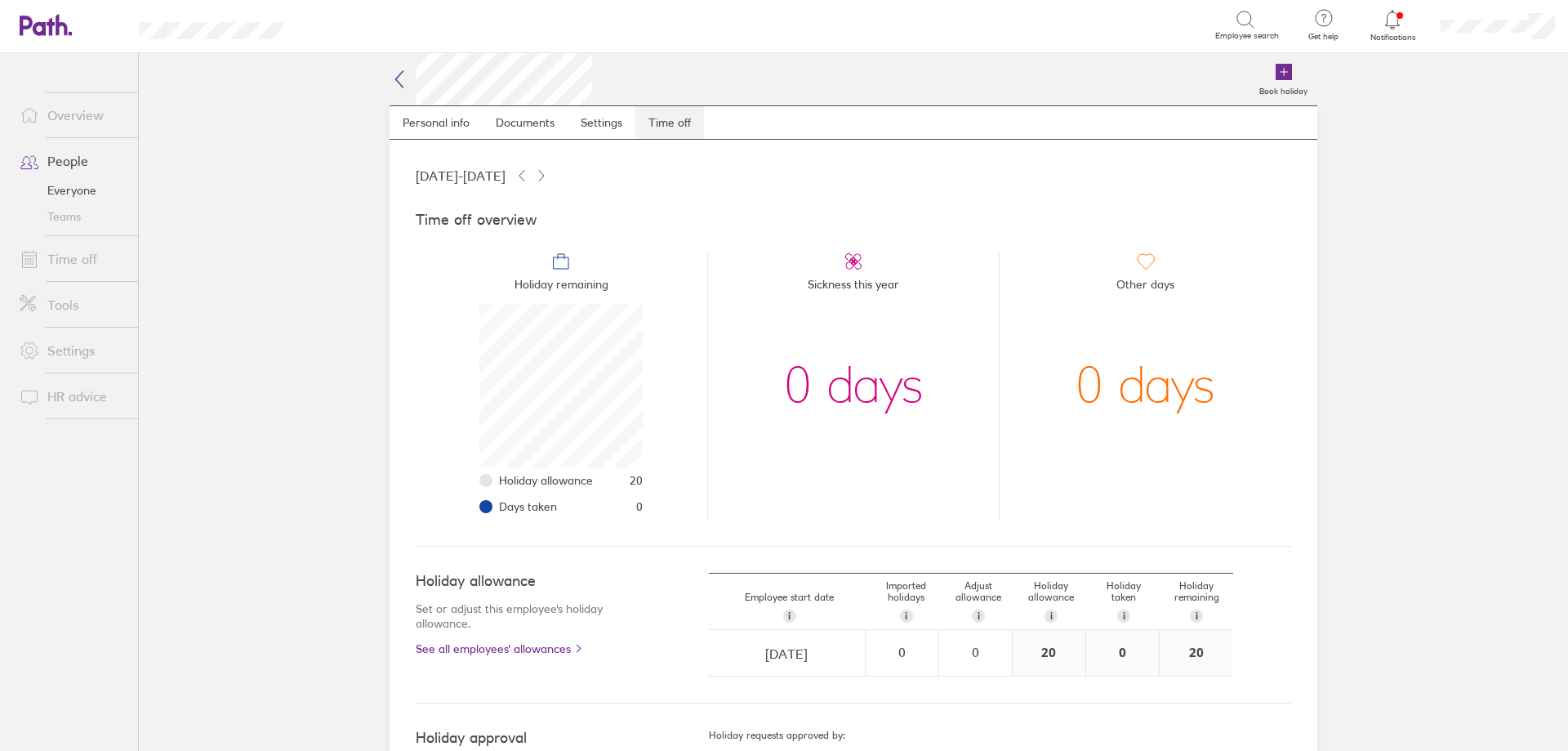
scroll to position [163, 163]
click at [403, 71] on icon at bounding box center [399, 79] width 20 height 20
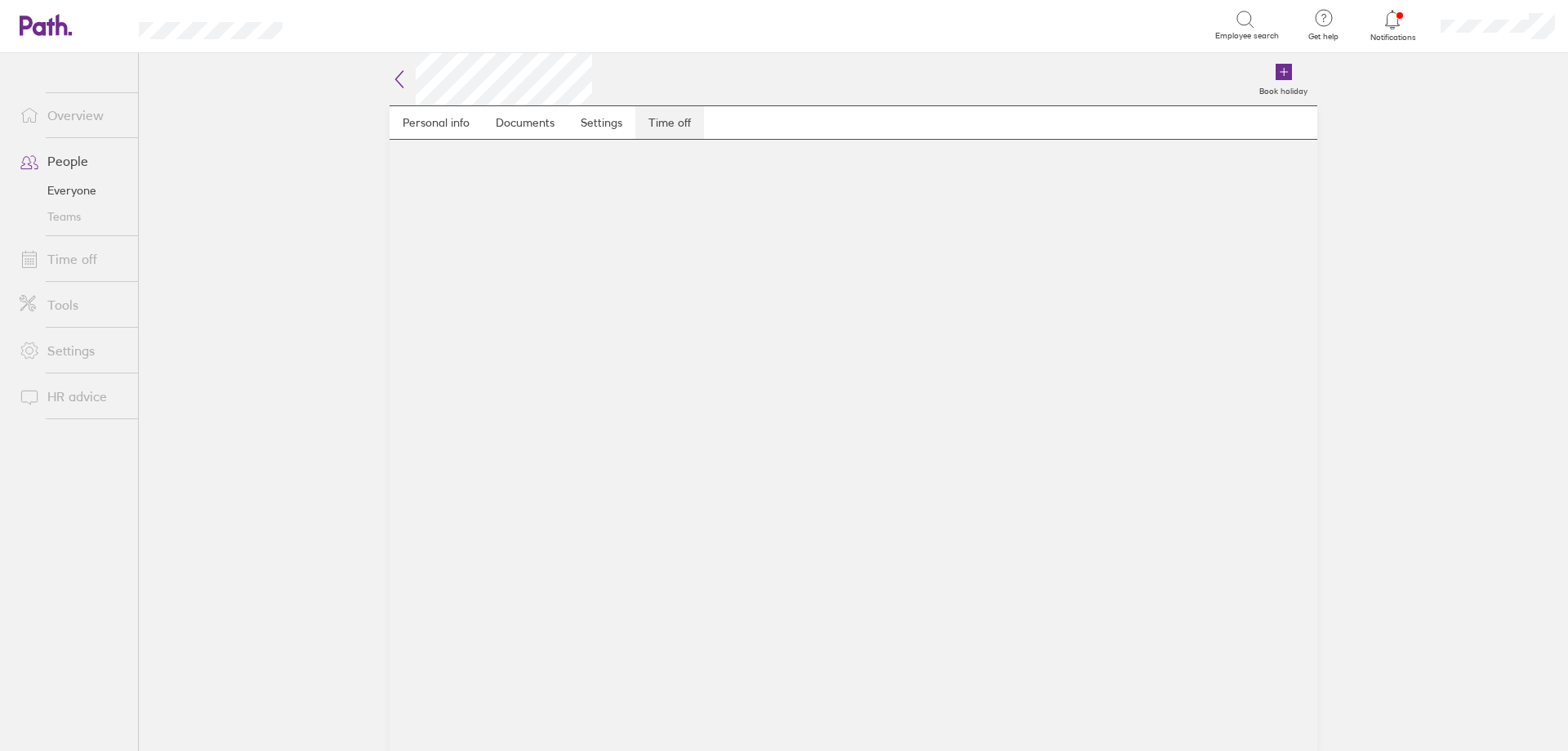
click at [666, 124] on link "Time off" at bounding box center [670, 122] width 69 height 32
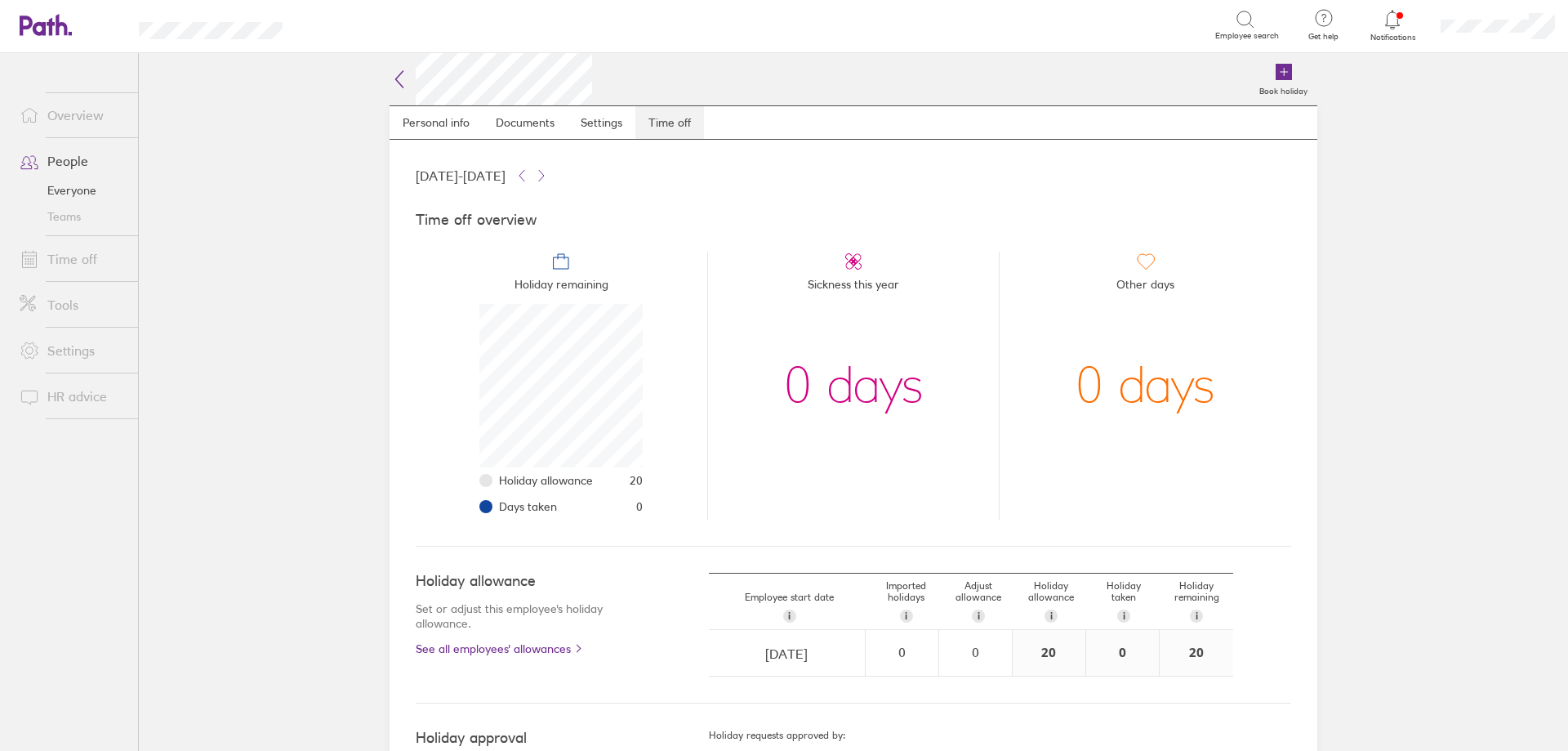
scroll to position [163, 163]
click at [396, 82] on icon at bounding box center [400, 78] width 8 height 16
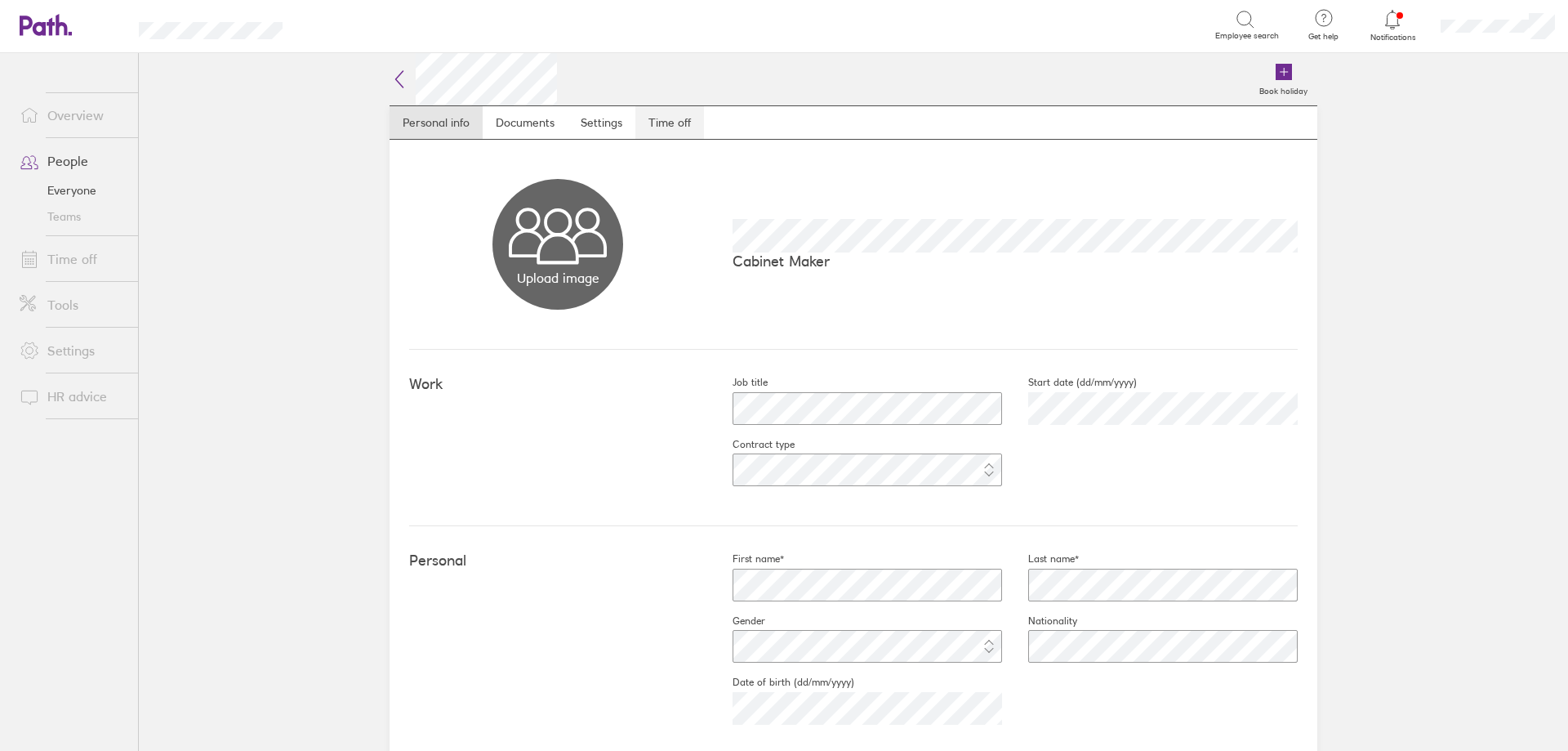
click at [686, 121] on link "Time off" at bounding box center [670, 122] width 69 height 32
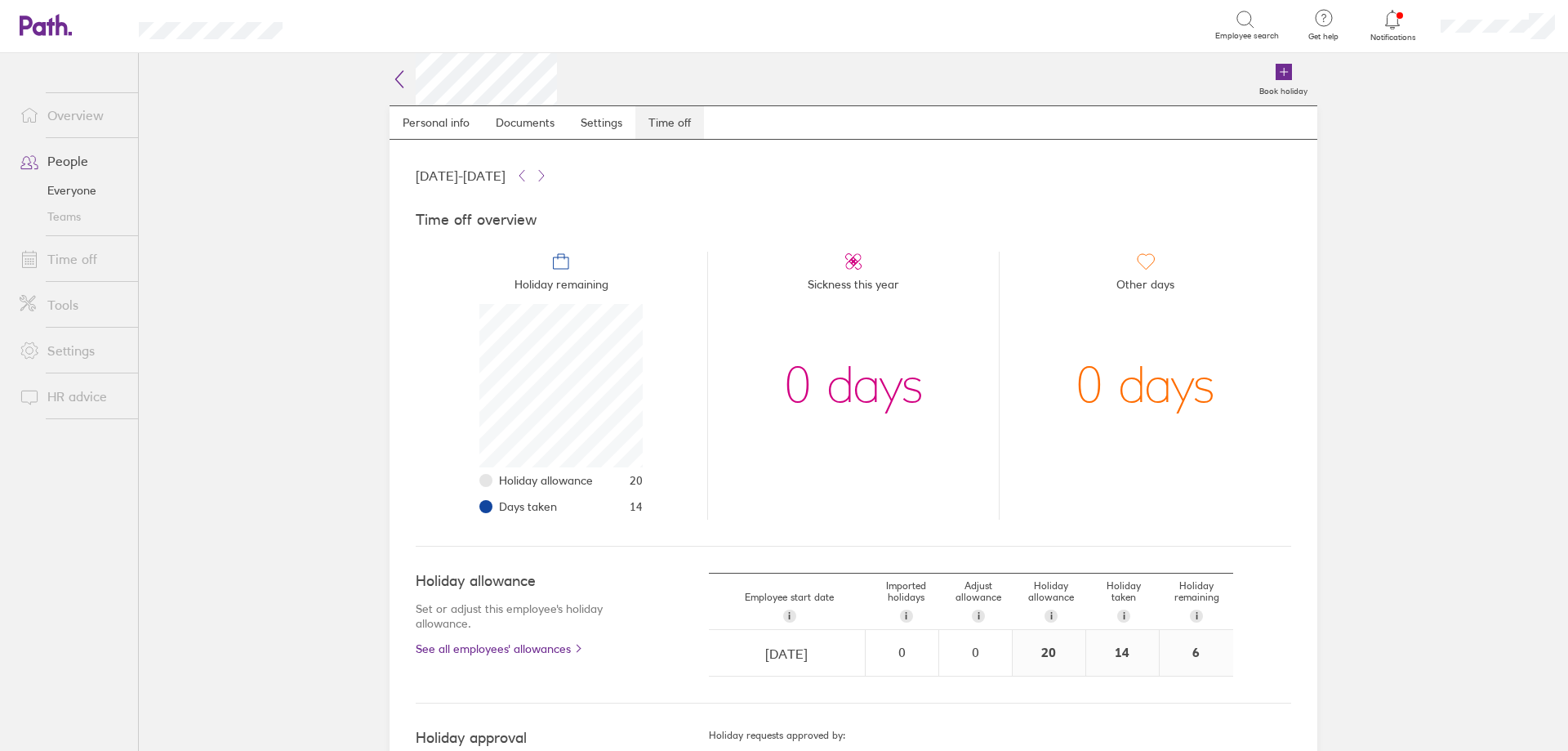
scroll to position [163, 163]
click at [389, 71] on icon at bounding box center [399, 79] width 20 height 20
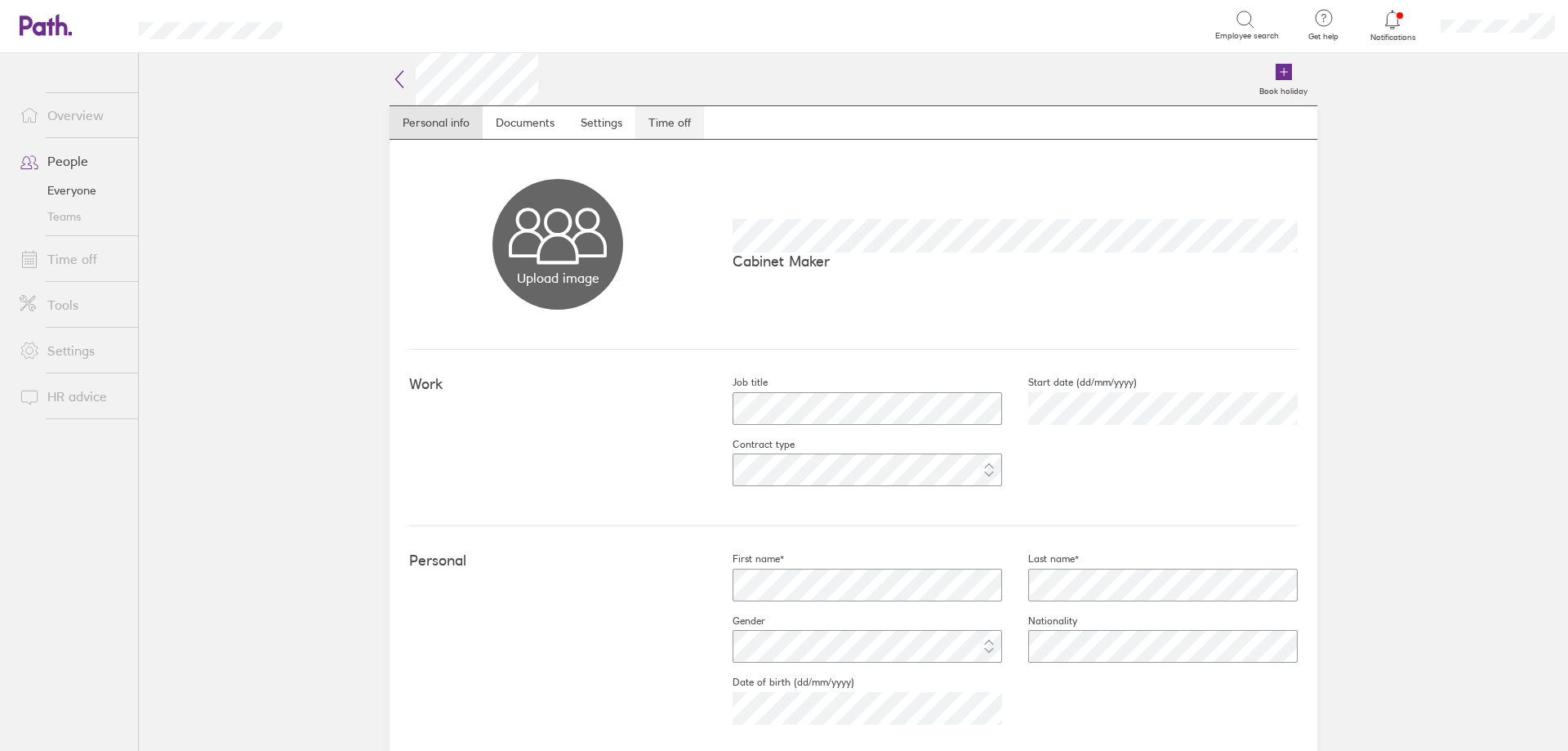
click at [675, 118] on link "Time off" at bounding box center [670, 122] width 69 height 32
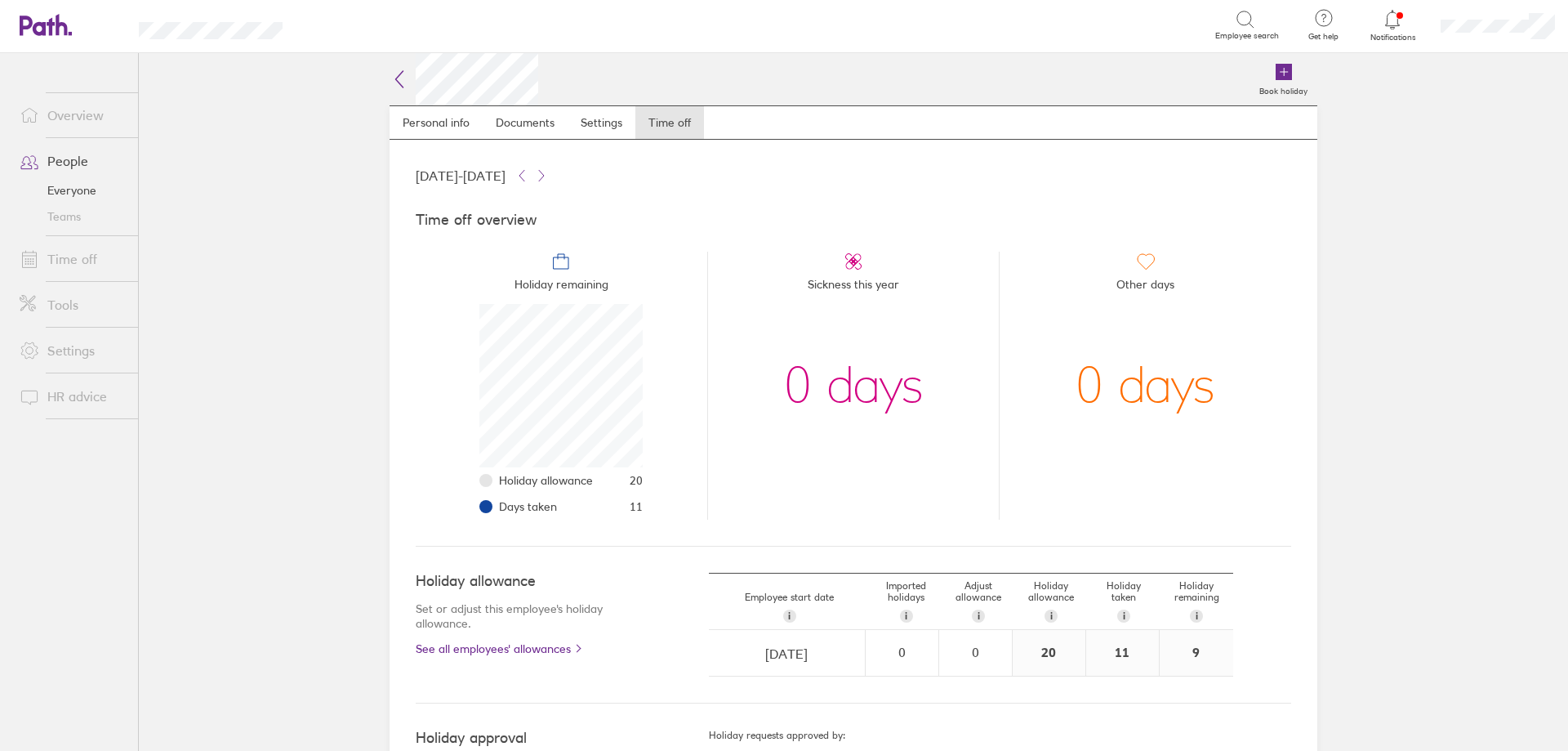
scroll to position [163, 163]
click at [389, 73] on icon at bounding box center [399, 79] width 20 height 20
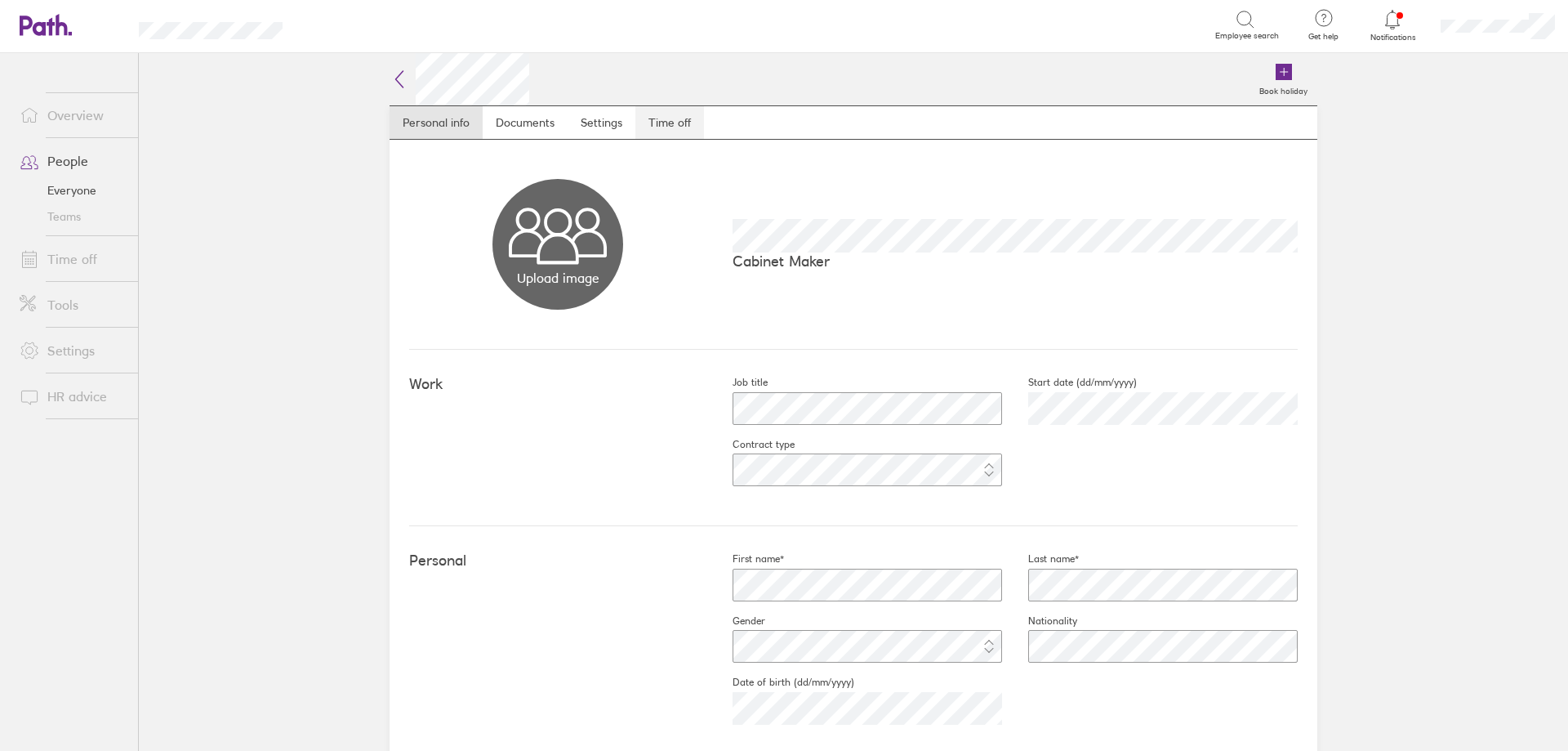
click at [659, 122] on link "Time off" at bounding box center [670, 122] width 69 height 32
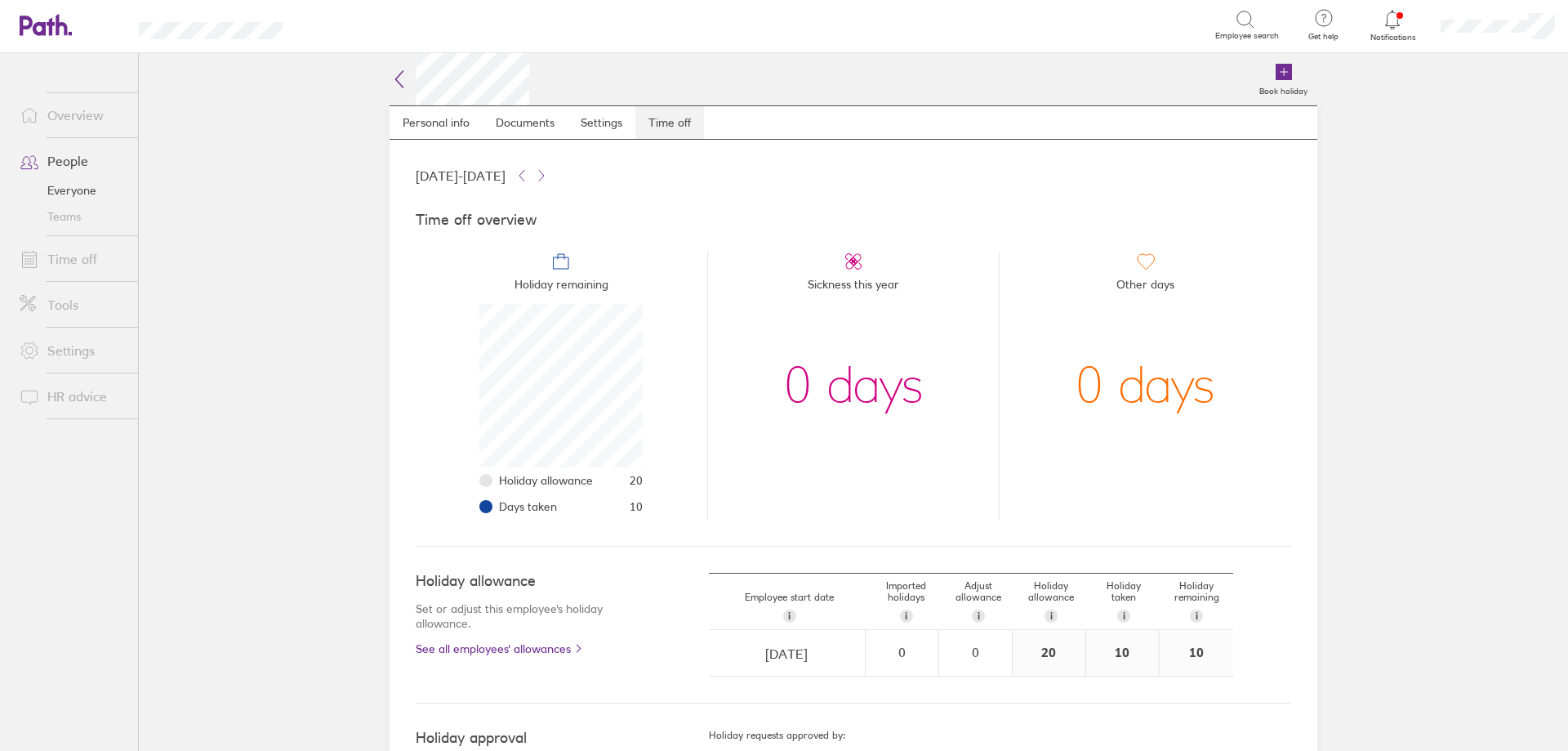
scroll to position [163, 163]
click at [395, 76] on icon at bounding box center [399, 79] width 20 height 20
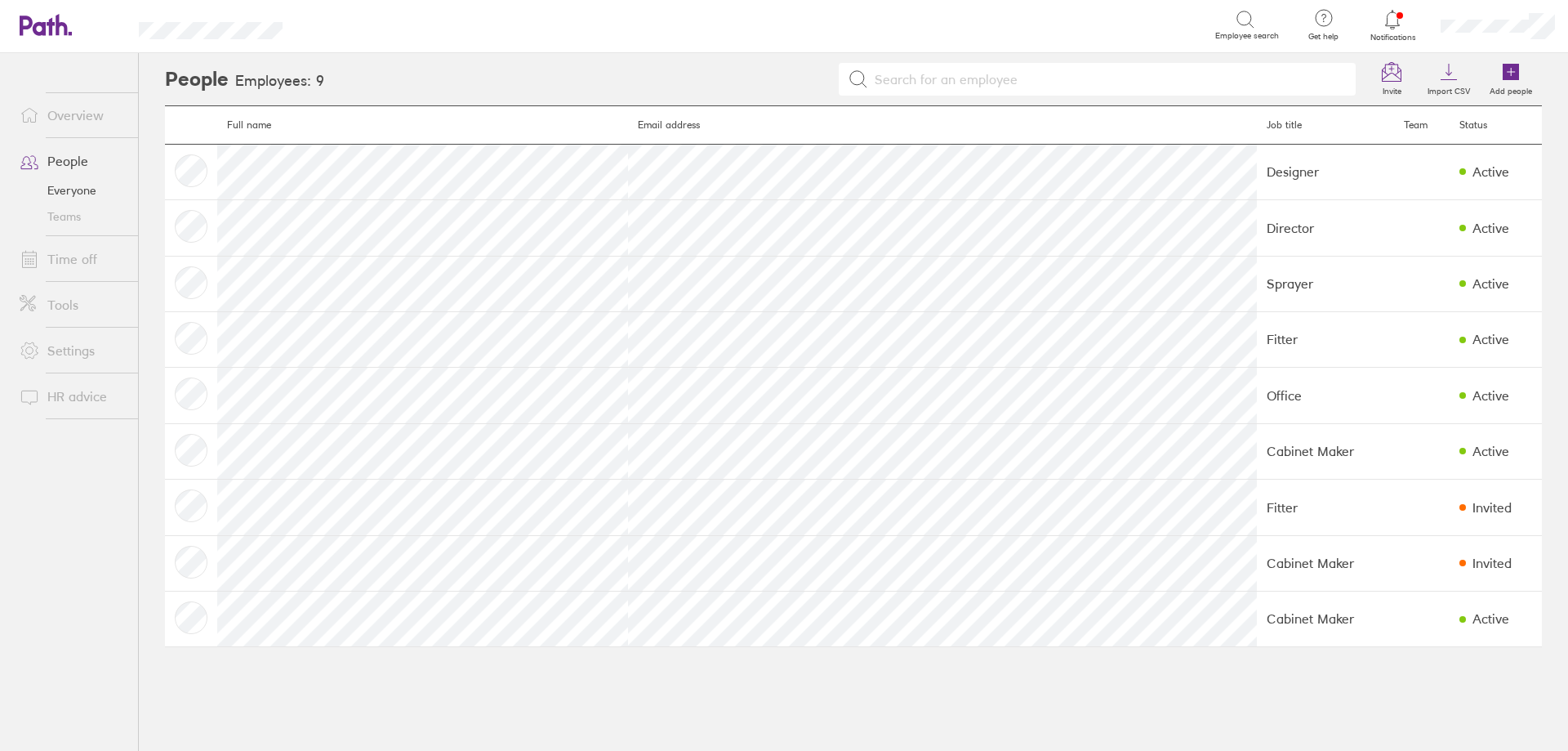
click at [72, 263] on link "Time off" at bounding box center [73, 259] width 132 height 32
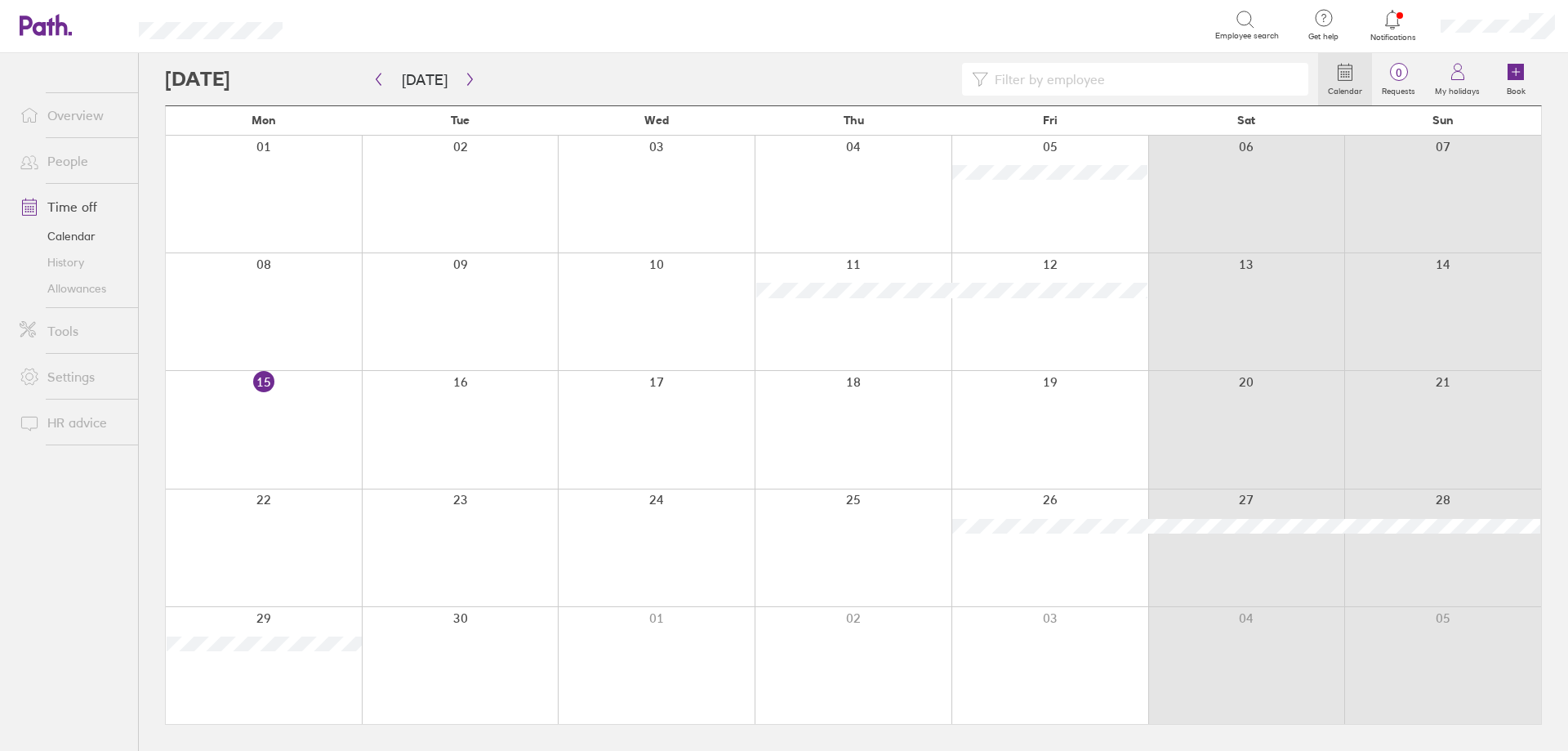
click at [93, 171] on link "People" at bounding box center [73, 160] width 132 height 32
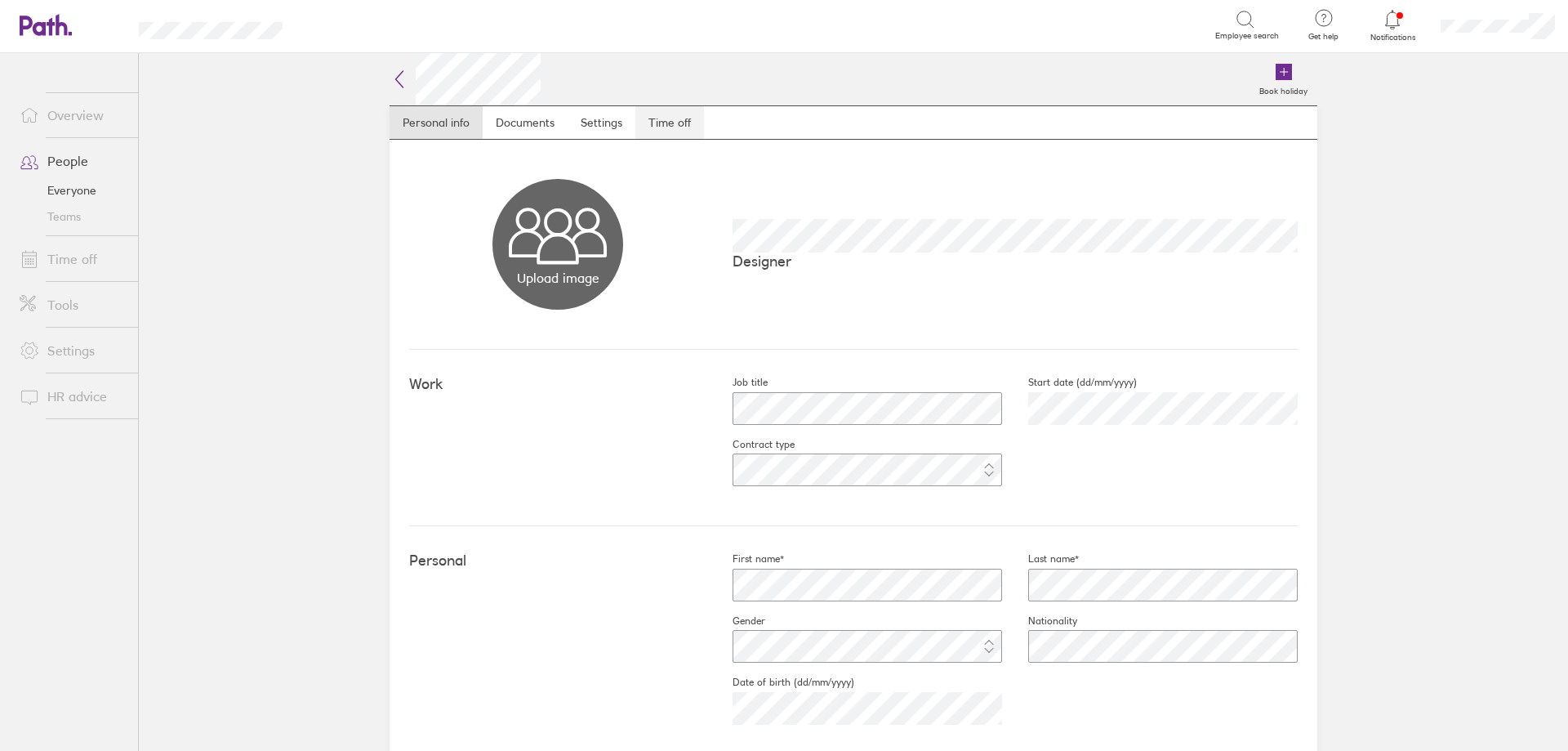
click at [679, 123] on link "Time off" at bounding box center [670, 122] width 69 height 32
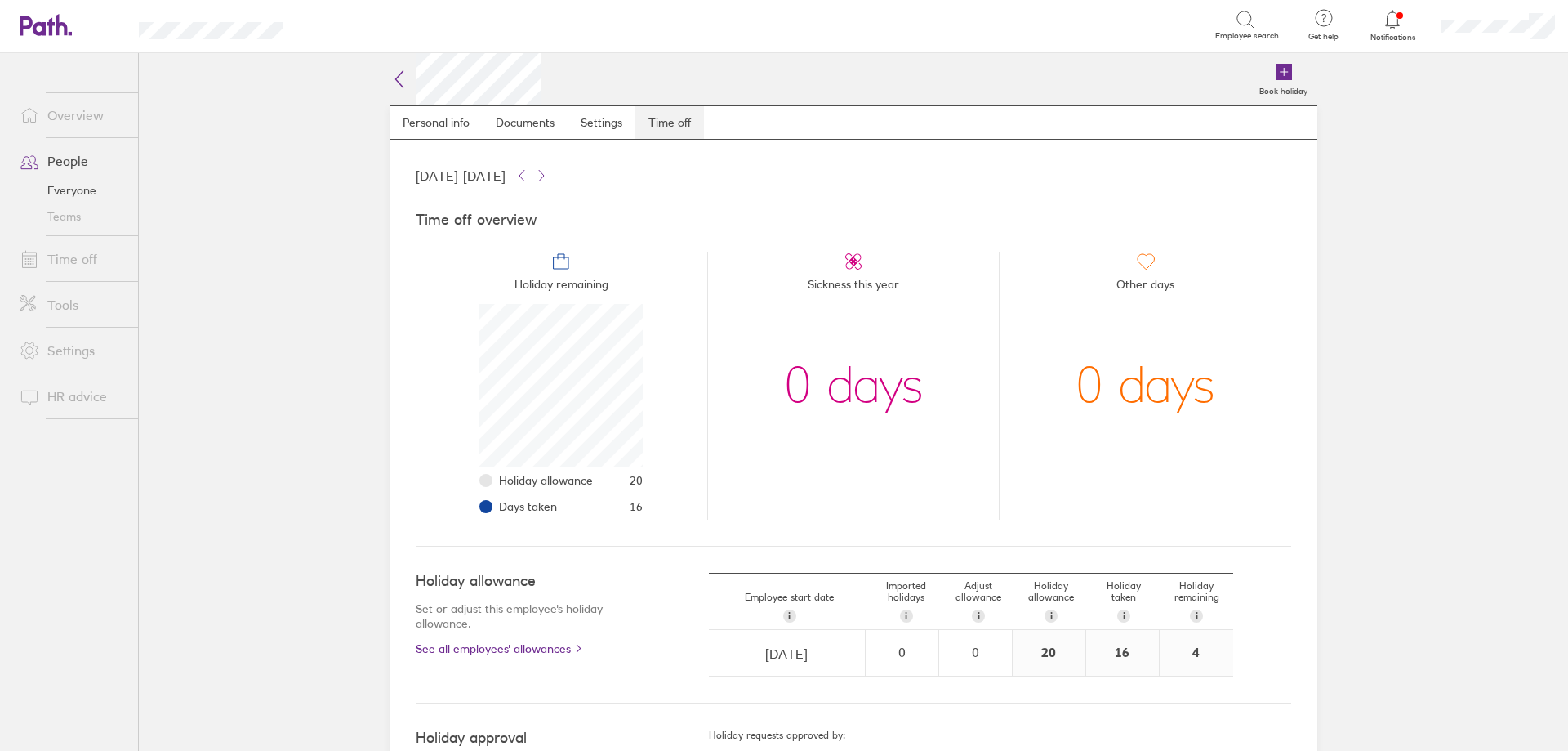
scroll to position [163, 163]
click at [405, 87] on h2 at bounding box center [465, 79] width 151 height 52
click at [394, 76] on icon at bounding box center [399, 79] width 20 height 20
